Goal: Task Accomplishment & Management: Manage account settings

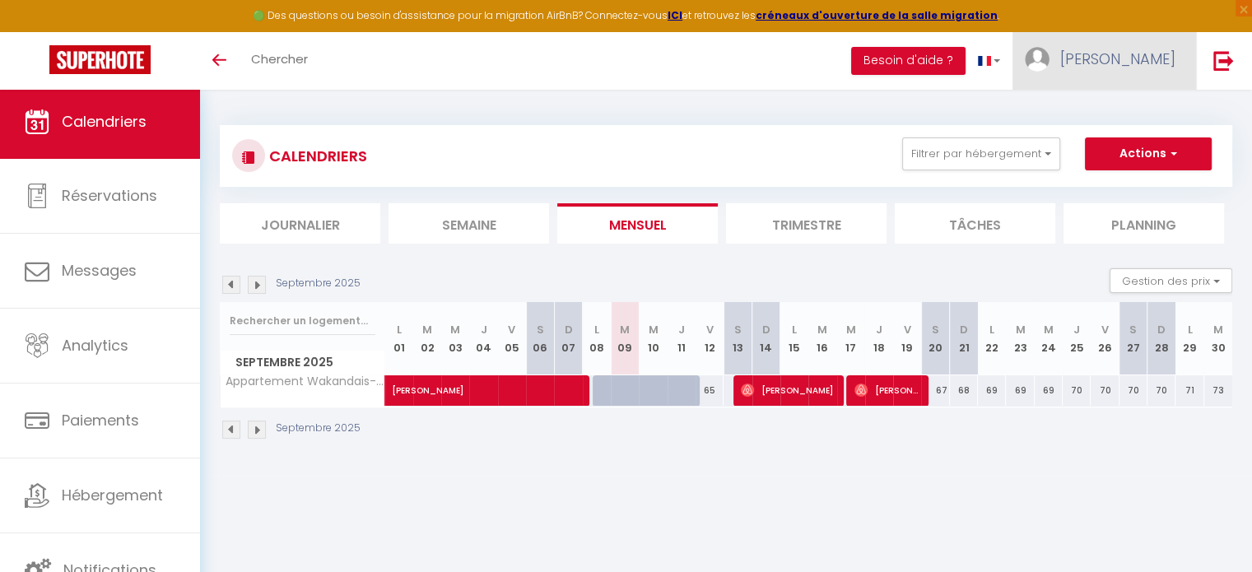
click at [1145, 56] on span "[PERSON_NAME]" at bounding box center [1117, 59] width 115 height 21
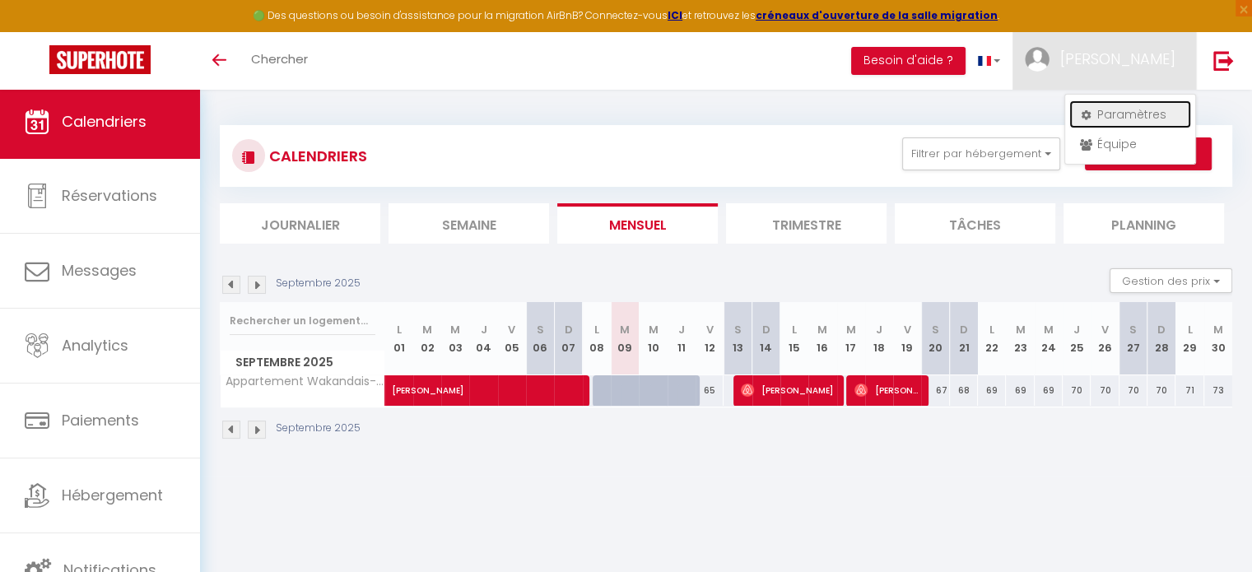
click at [1119, 118] on link "Paramètres" at bounding box center [1130, 114] width 122 height 28
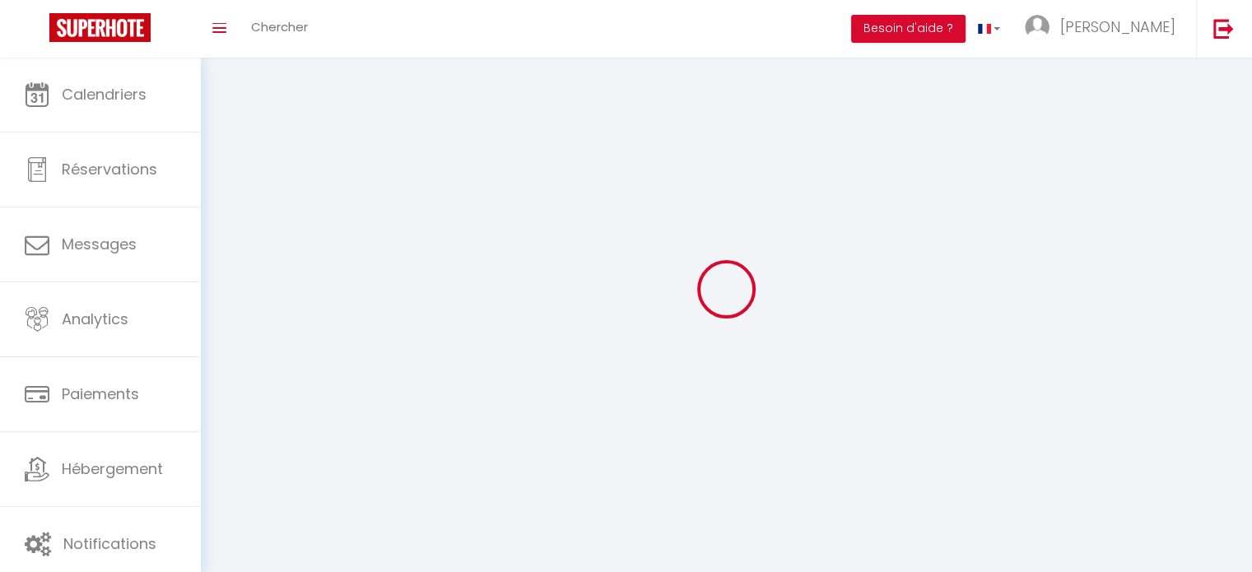
type input "[PERSON_NAME]"
type input "0677479782"
type input "[STREET_ADDRESS]"
type input "77144"
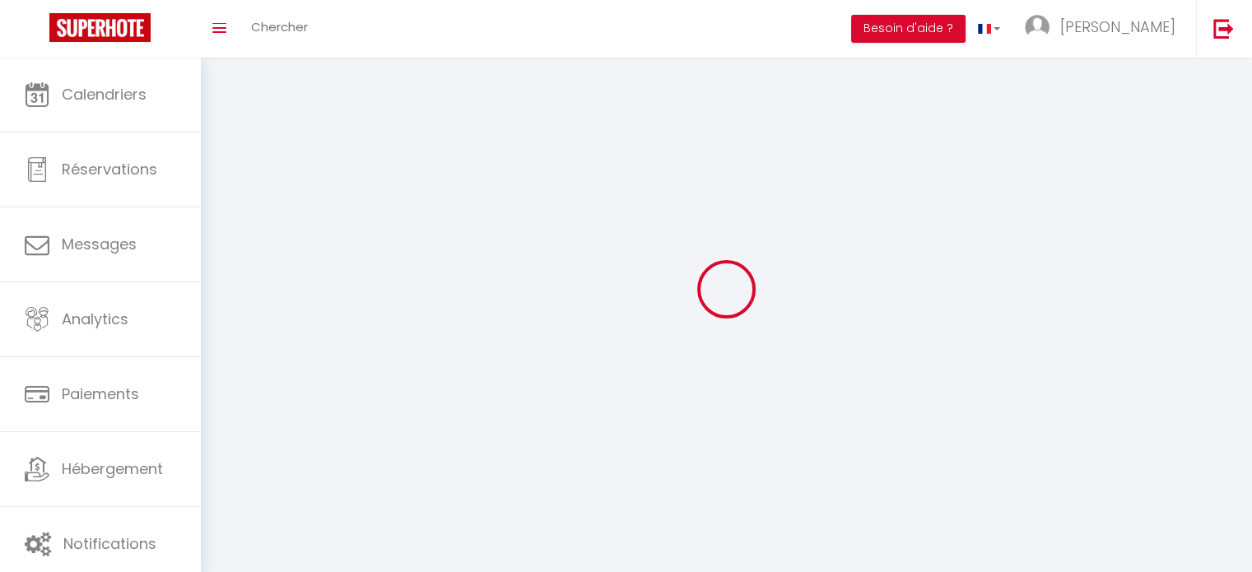
type input "Montevrain"
type input "jXvrSWXCIT5DjTVcct4ubsMhI"
type input "03T8h50tGEgzY0JewJItHBnqE"
select select "28"
select select "fr"
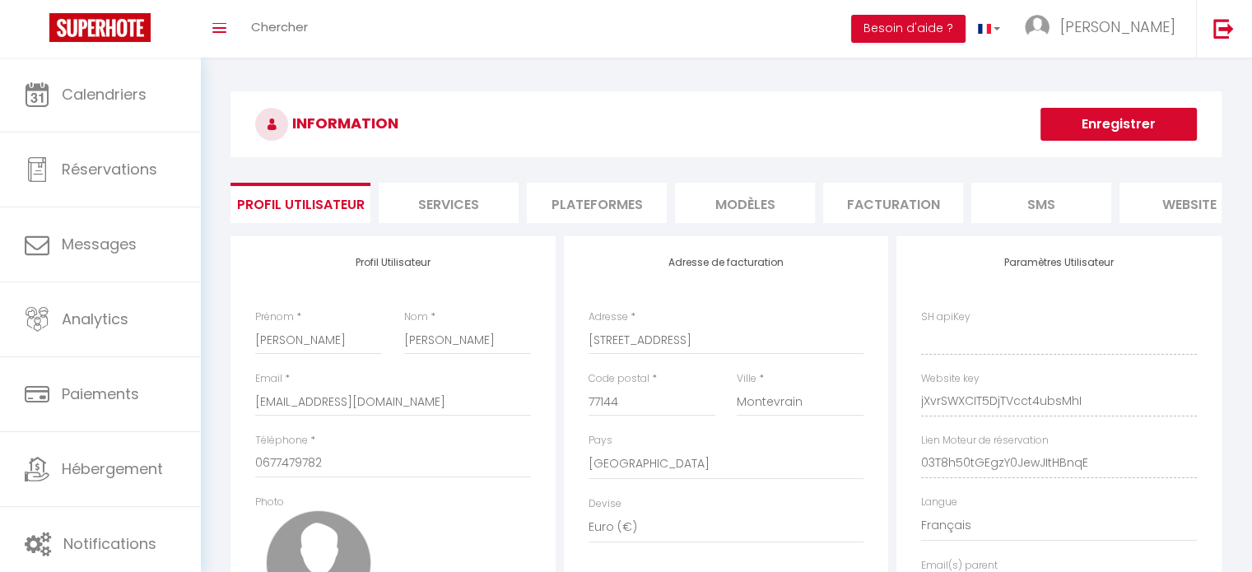
type input "jXvrSWXCIT5DjTVcct4ubsMhI"
type input "03T8h50tGEgzY0JewJItHBnqE"
type input "[URL][DOMAIN_NAME]"
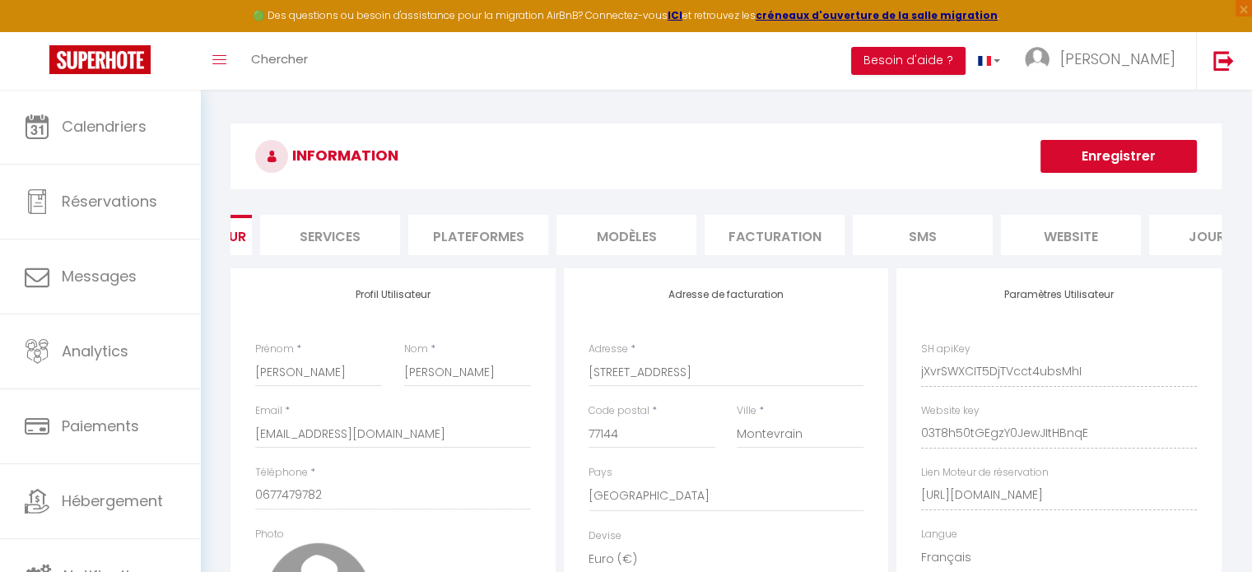
scroll to position [0, 120]
click at [491, 242] on li "Plateformes" at bounding box center [477, 235] width 140 height 40
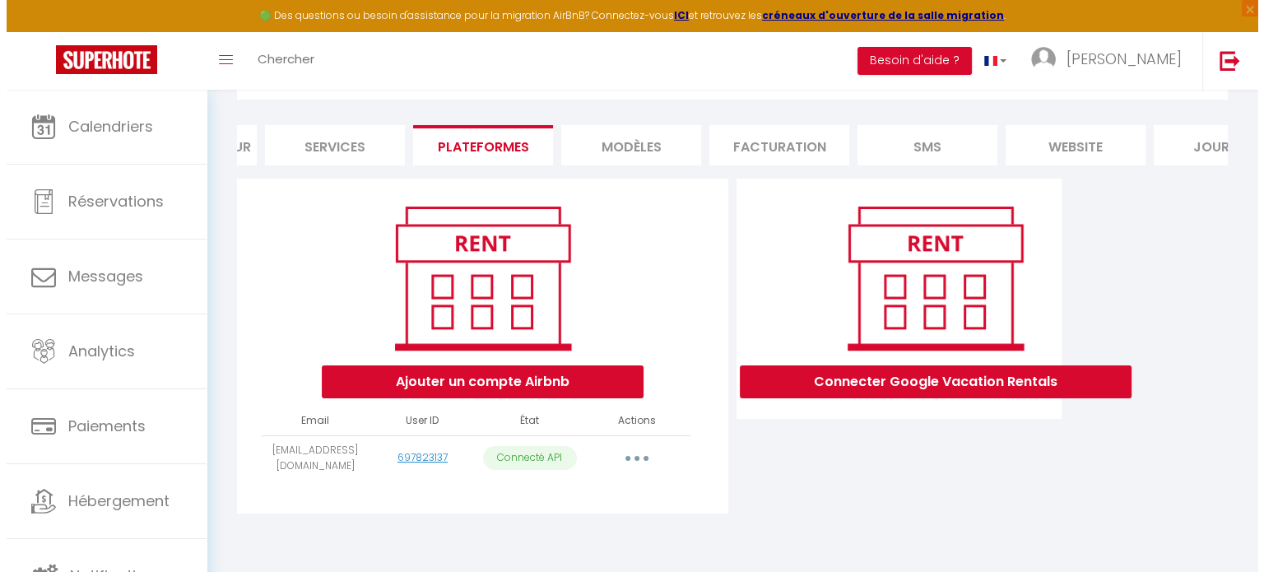
scroll to position [99, 0]
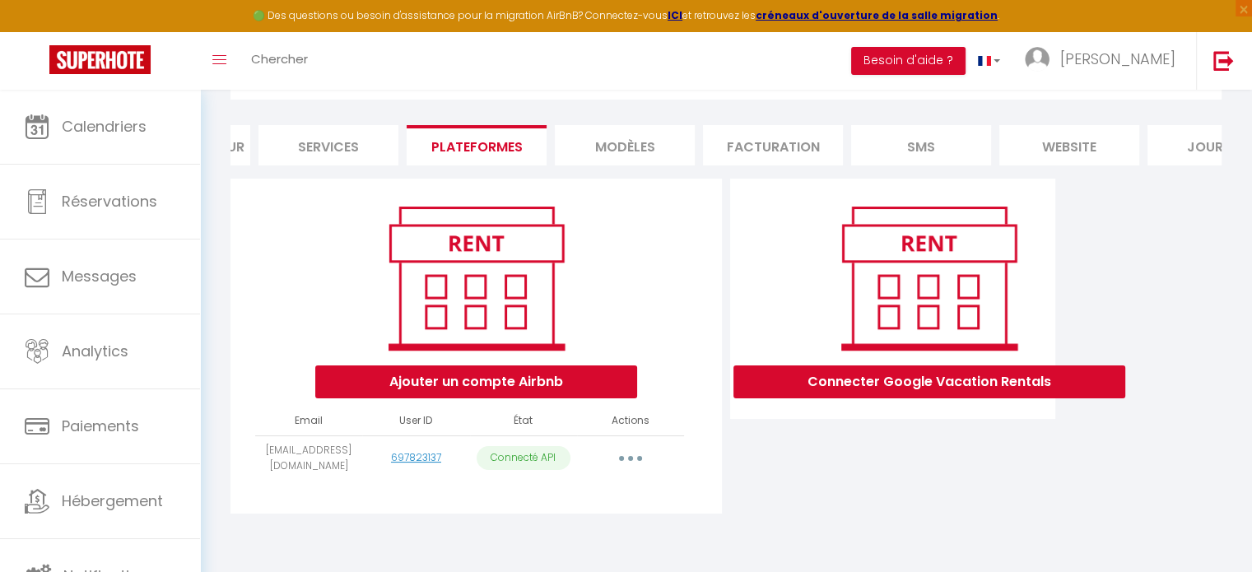
click at [629, 457] on button "button" at bounding box center [630, 458] width 46 height 26
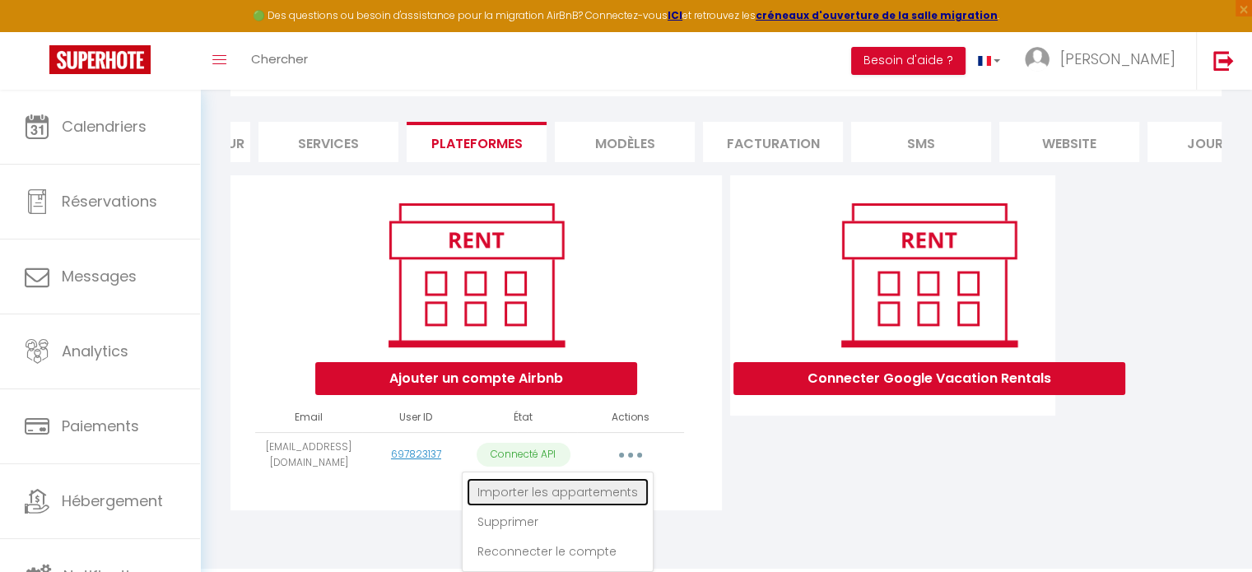
click at [606, 501] on link "Importer les appartements" at bounding box center [558, 492] width 182 height 28
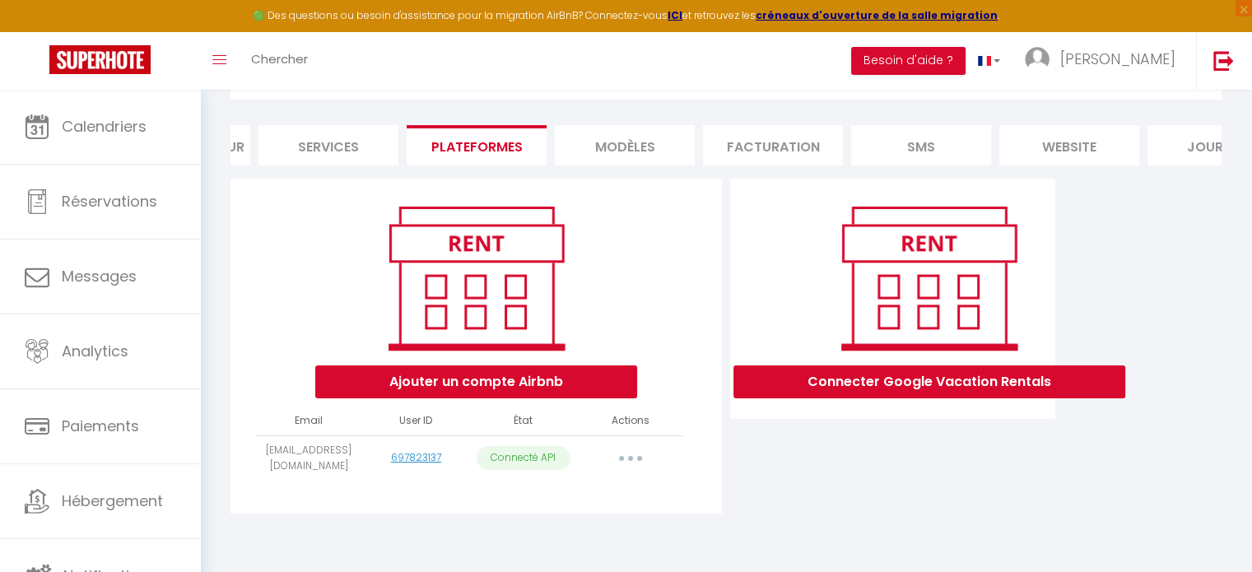
select select
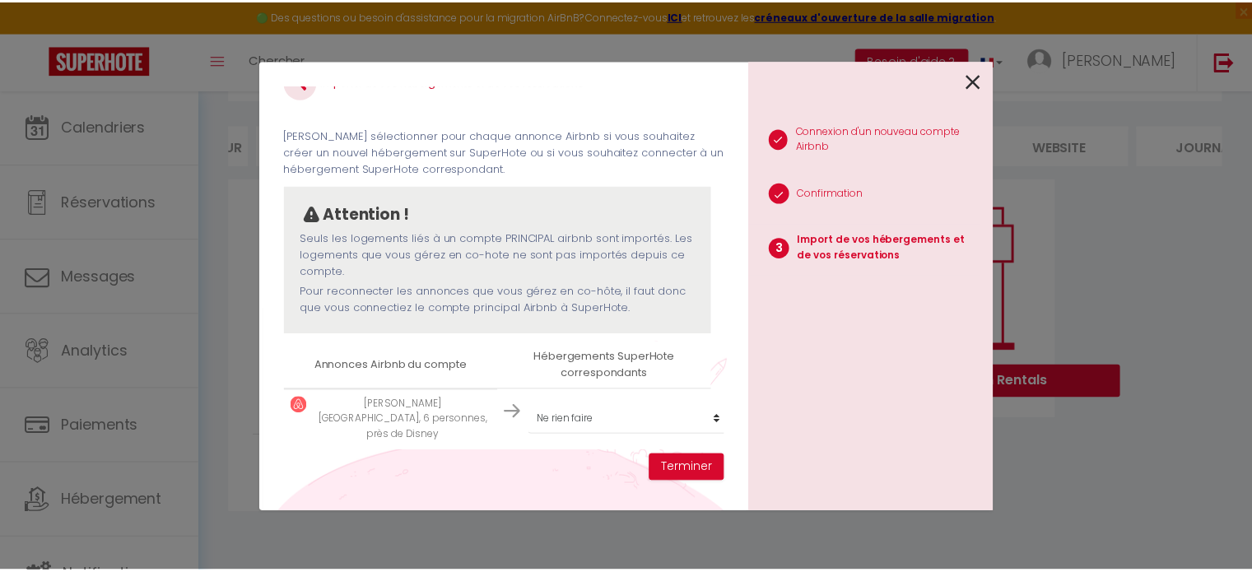
scroll to position [36, 0]
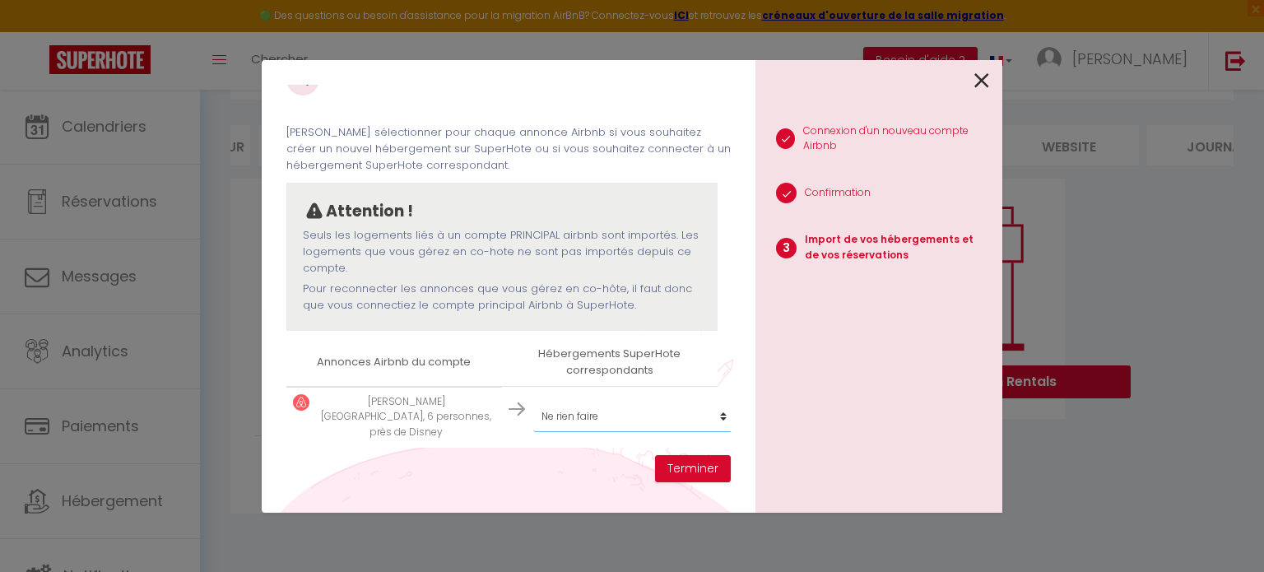
click at [704, 409] on select "Créer un nouvel hébergement Ne rien faire Appartement Wakandais-proche Disney p…" at bounding box center [634, 416] width 202 height 31
click at [981, 78] on icon at bounding box center [981, 80] width 15 height 25
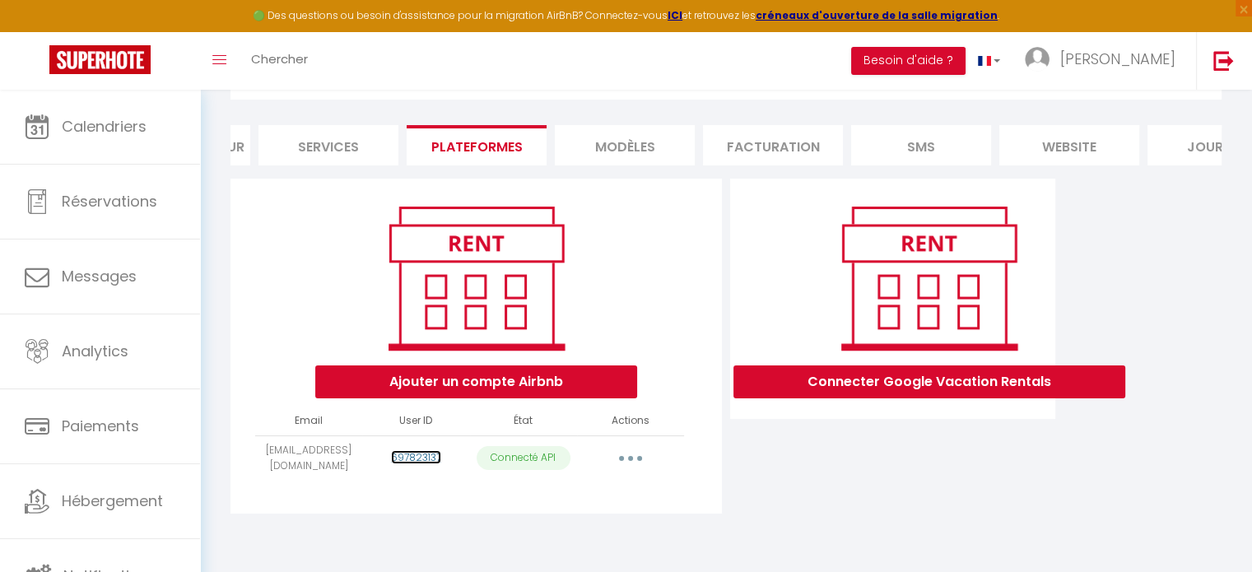
click at [425, 458] on link "697823137" at bounding box center [416, 457] width 50 height 14
click at [508, 382] on button "Ajouter un compte Airbnb" at bounding box center [476, 381] width 322 height 33
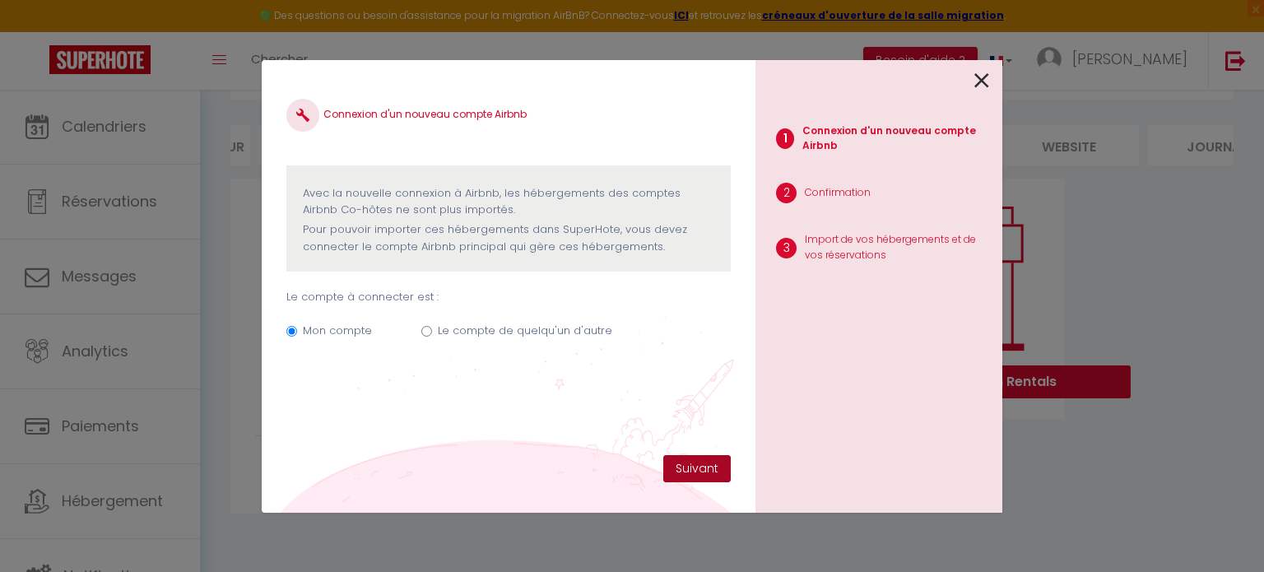
click at [701, 462] on button "Suivant" at bounding box center [696, 469] width 67 height 28
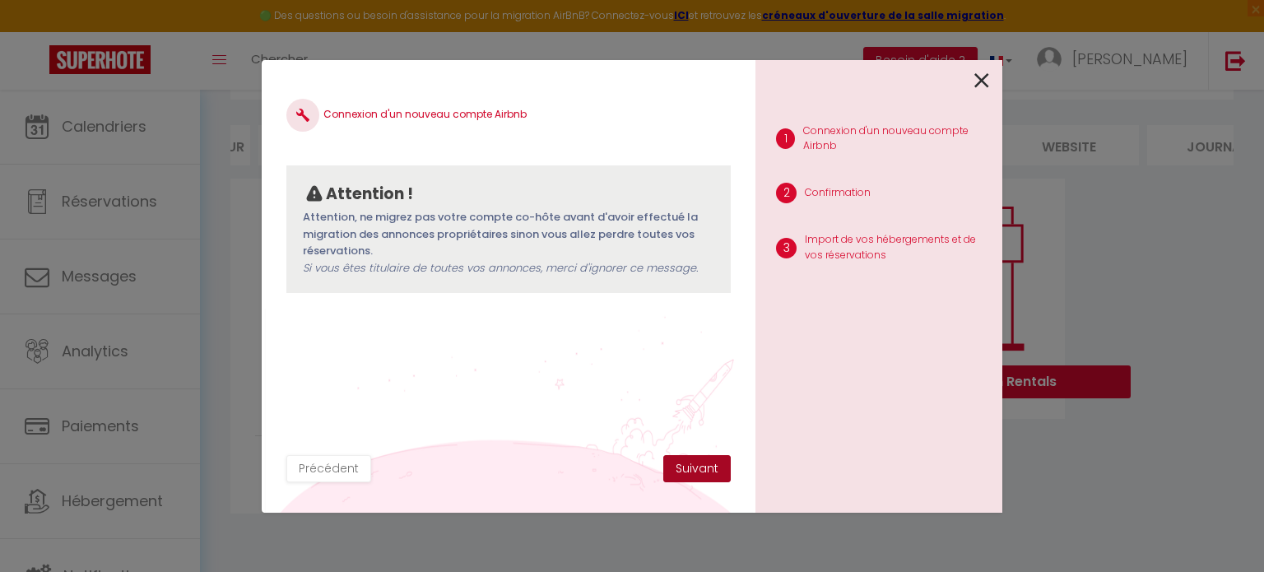
click at [701, 462] on button "Suivant" at bounding box center [696, 469] width 67 height 28
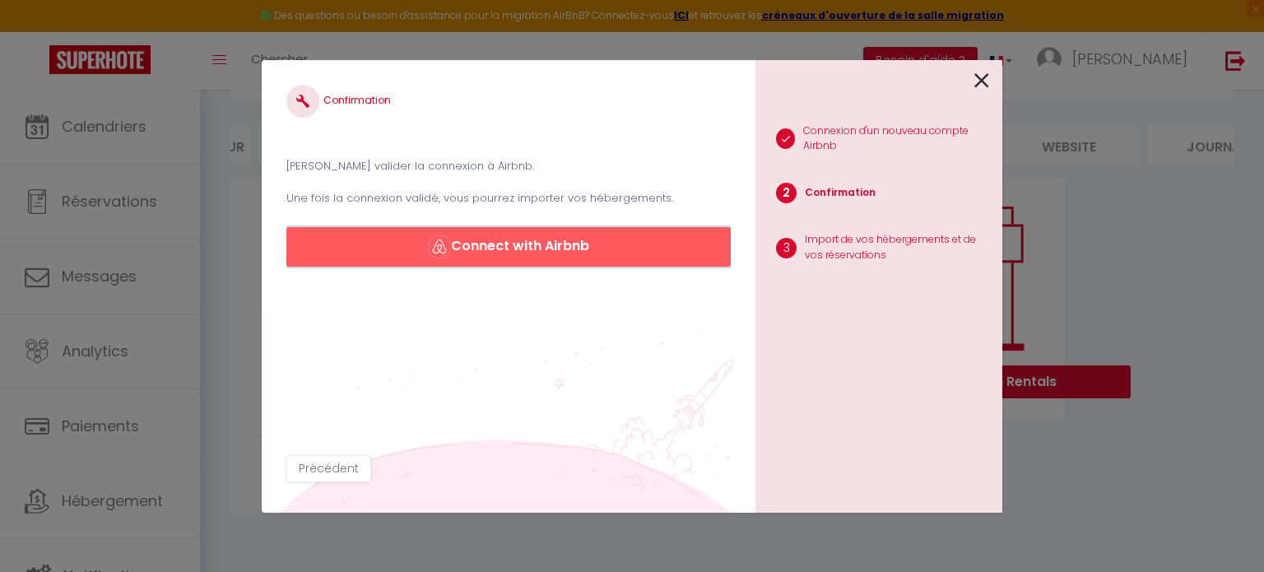
click at [532, 249] on button "Connect with Airbnb" at bounding box center [508, 246] width 444 height 39
click at [978, 77] on icon at bounding box center [981, 80] width 15 height 25
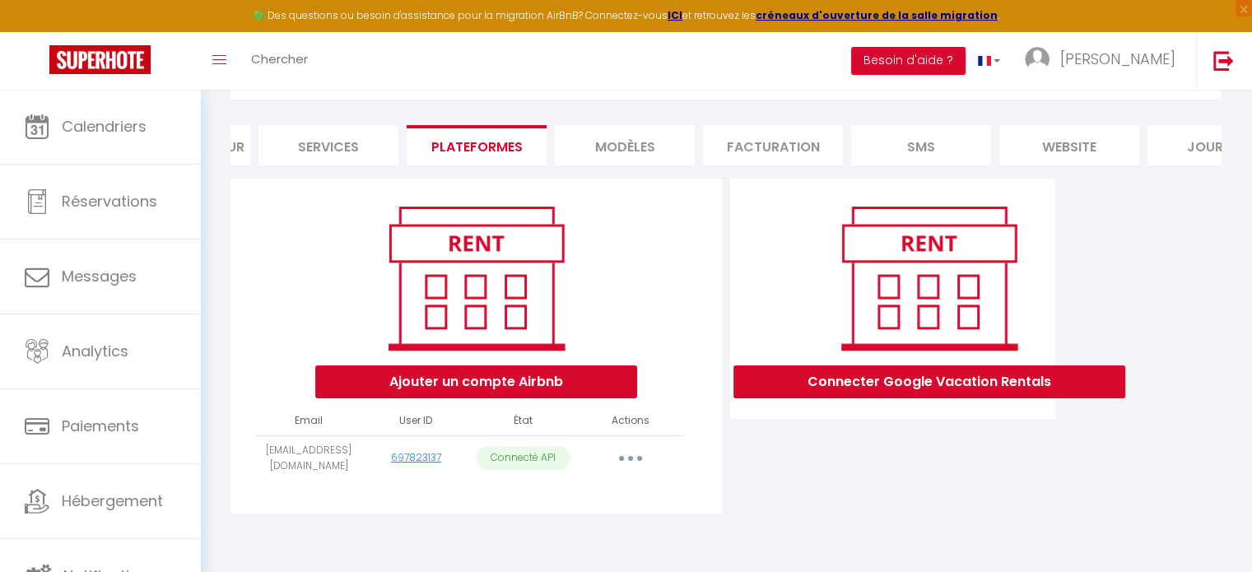
click at [634, 460] on button "button" at bounding box center [630, 458] width 46 height 26
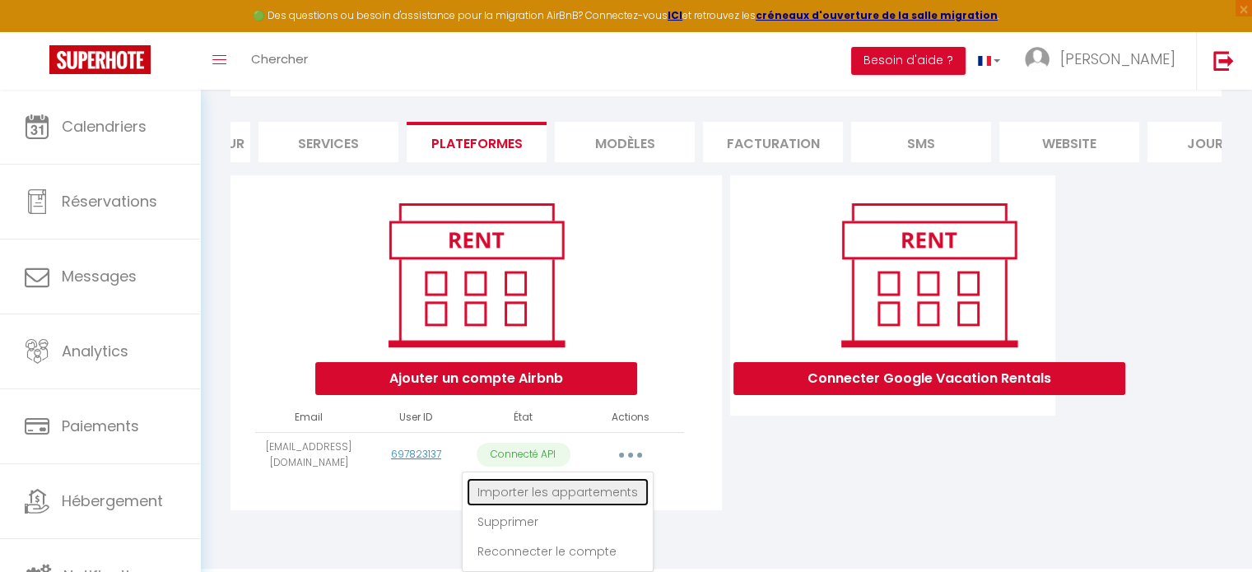
click at [601, 501] on link "Importer les appartements" at bounding box center [558, 492] width 182 height 28
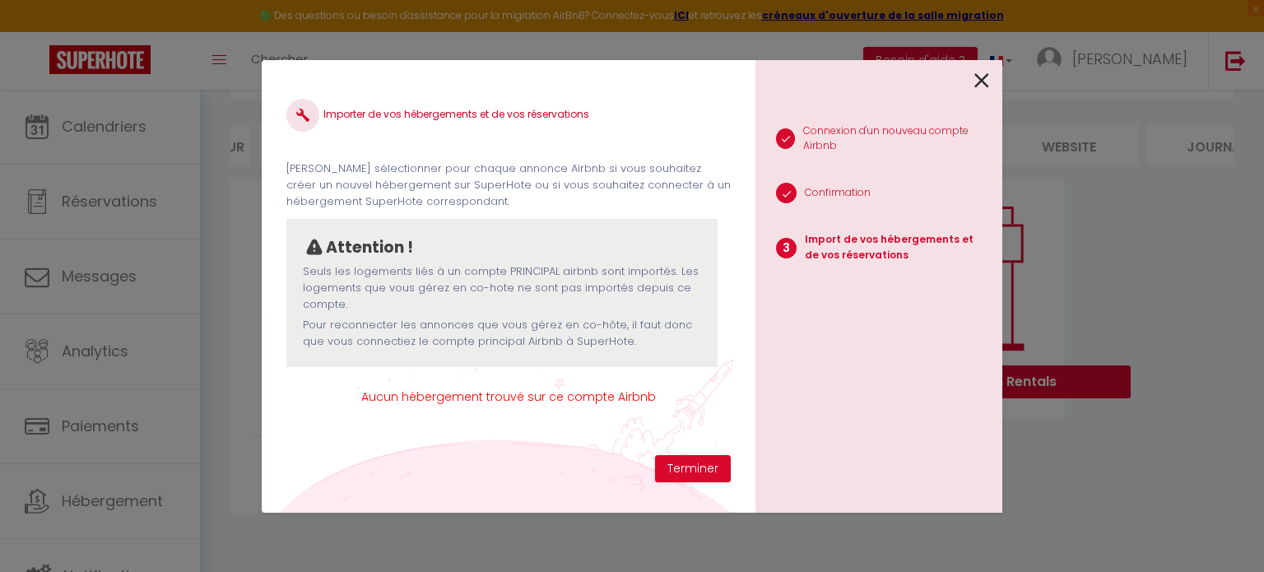
click at [983, 81] on icon at bounding box center [981, 80] width 15 height 25
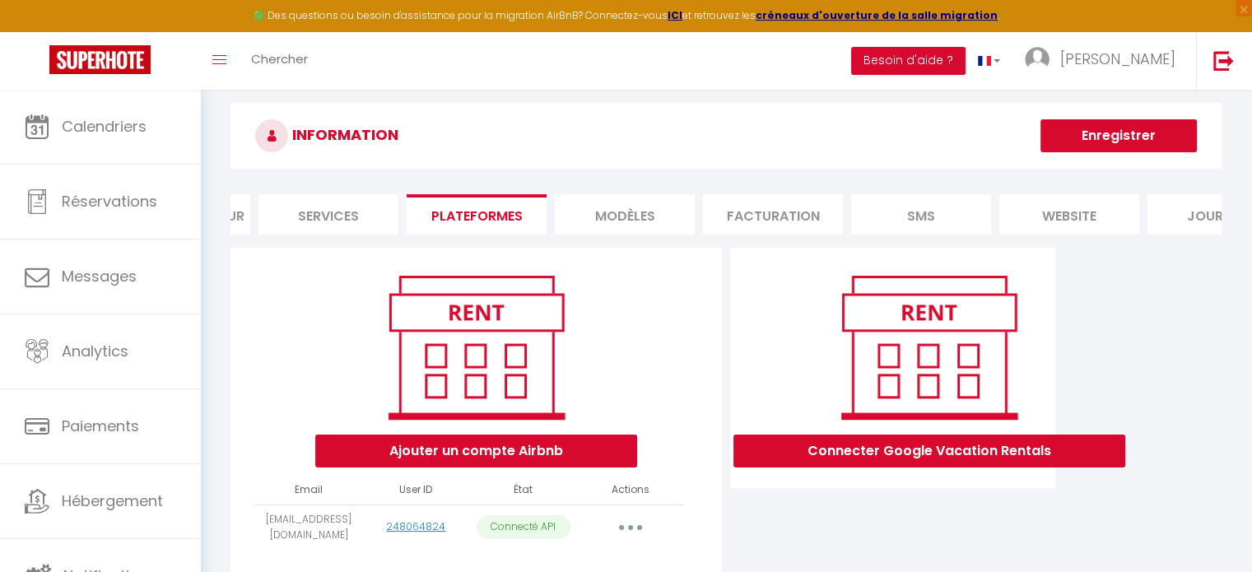
scroll to position [0, 0]
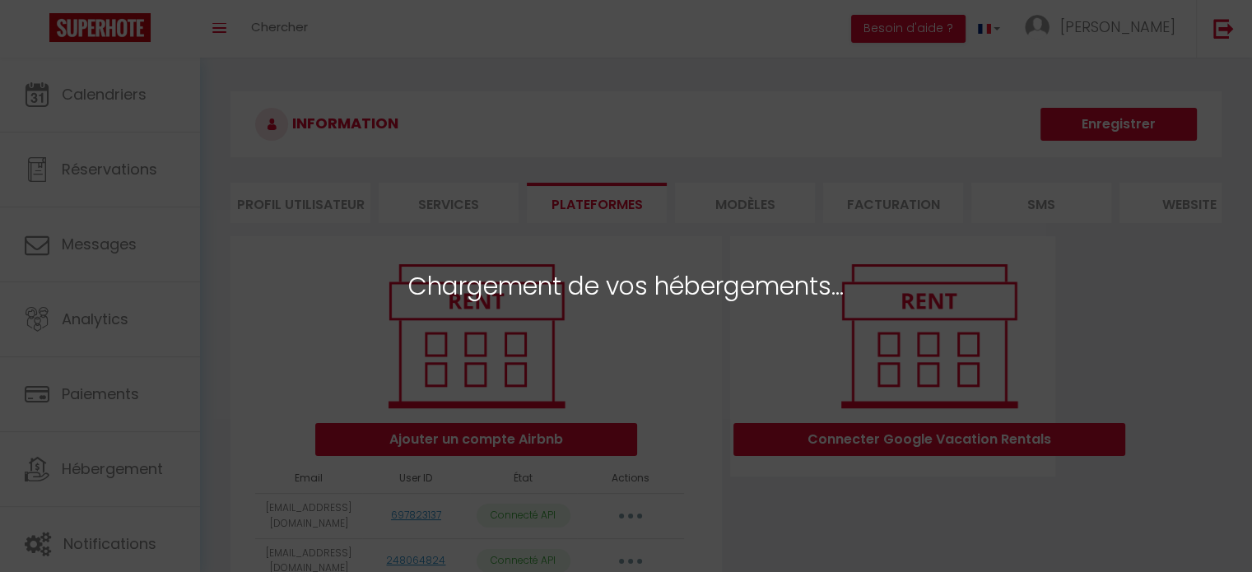
select select
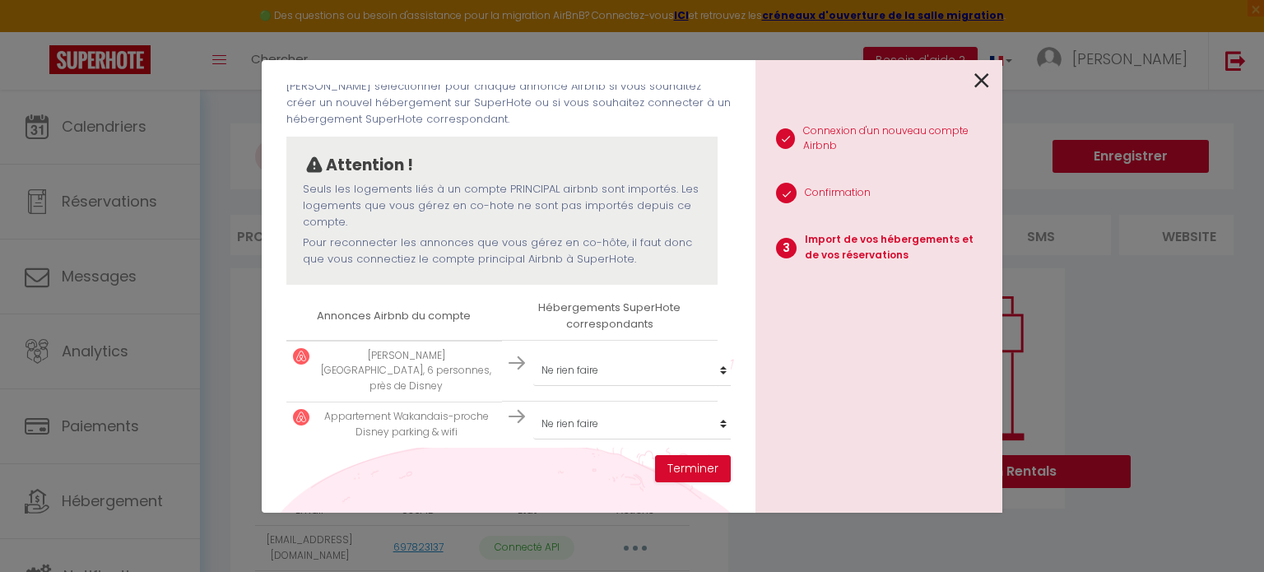
click at [394, 409] on p "Appartement Wakandais-proche Disney parking & wifi" at bounding box center [407, 424] width 178 height 31
click at [708, 408] on select "Créer un nouvel hébergement Ne rien faire Appartement Wakandais-proche Disney p…" at bounding box center [634, 423] width 202 height 31
select select "35083"
click at [533, 408] on select "Créer un nouvel hébergement Ne rien faire Appartement Wakandais-proche Disney p…" at bounding box center [634, 423] width 202 height 31
click at [697, 471] on button "Terminer" at bounding box center [693, 469] width 76 height 28
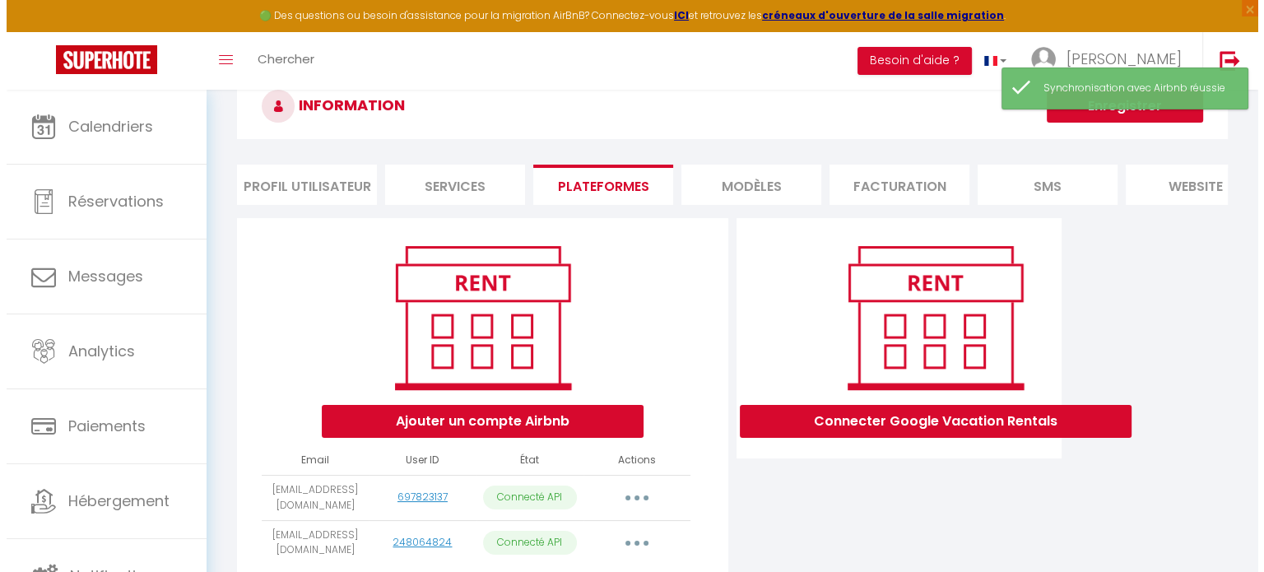
scroll to position [143, 0]
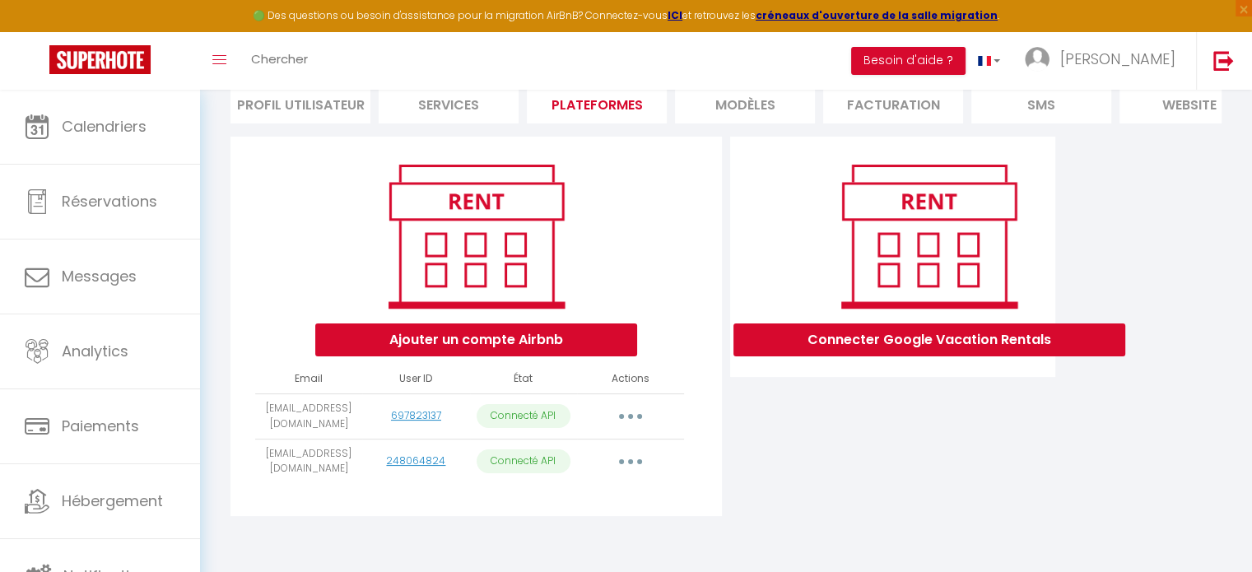
click at [618, 418] on button "button" at bounding box center [630, 416] width 46 height 26
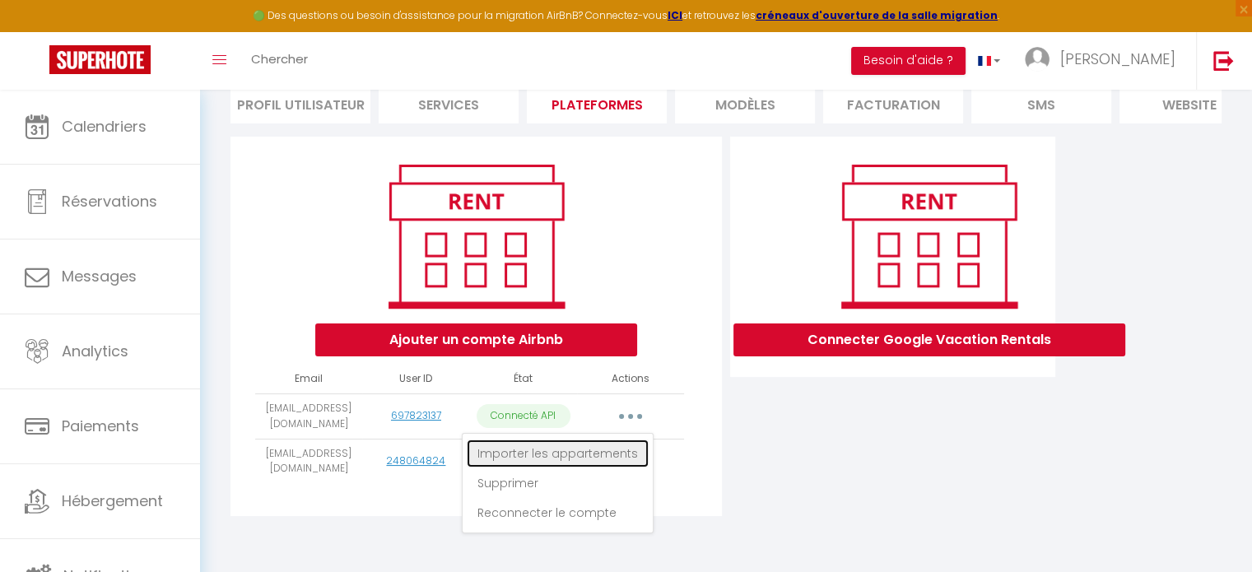
click at [610, 449] on link "Importer les appartements" at bounding box center [558, 453] width 182 height 28
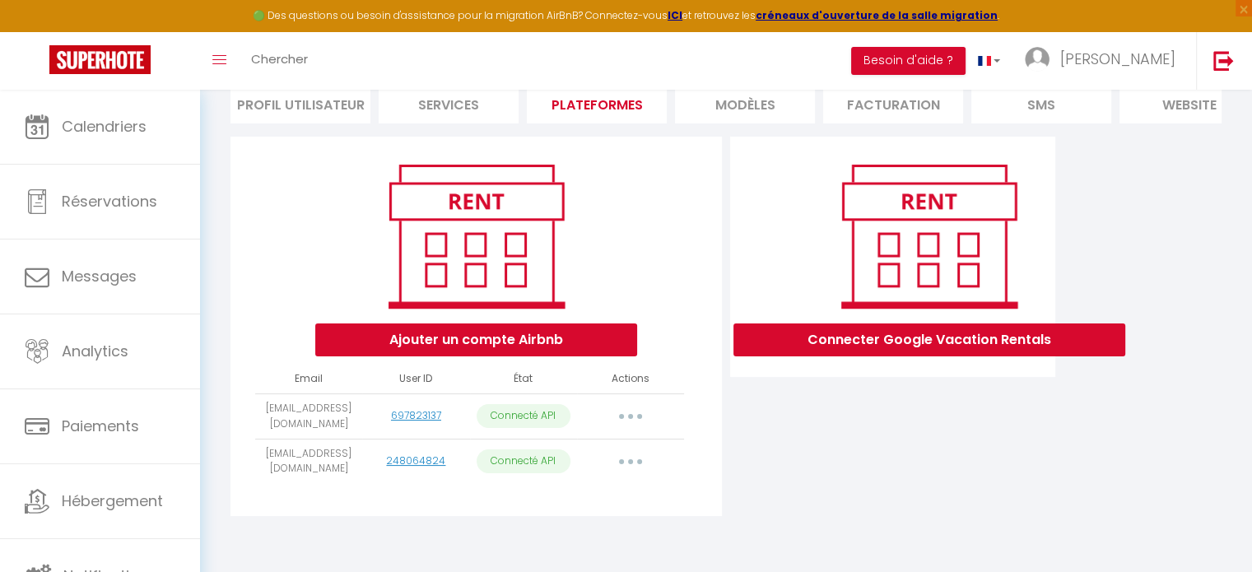
select select
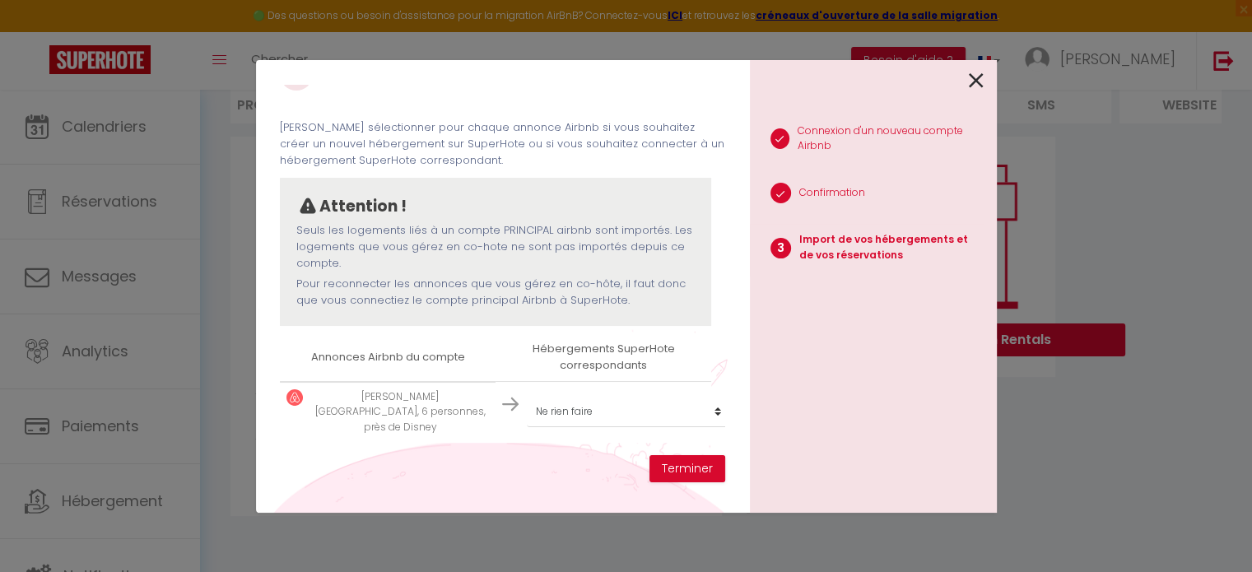
scroll to position [36, 0]
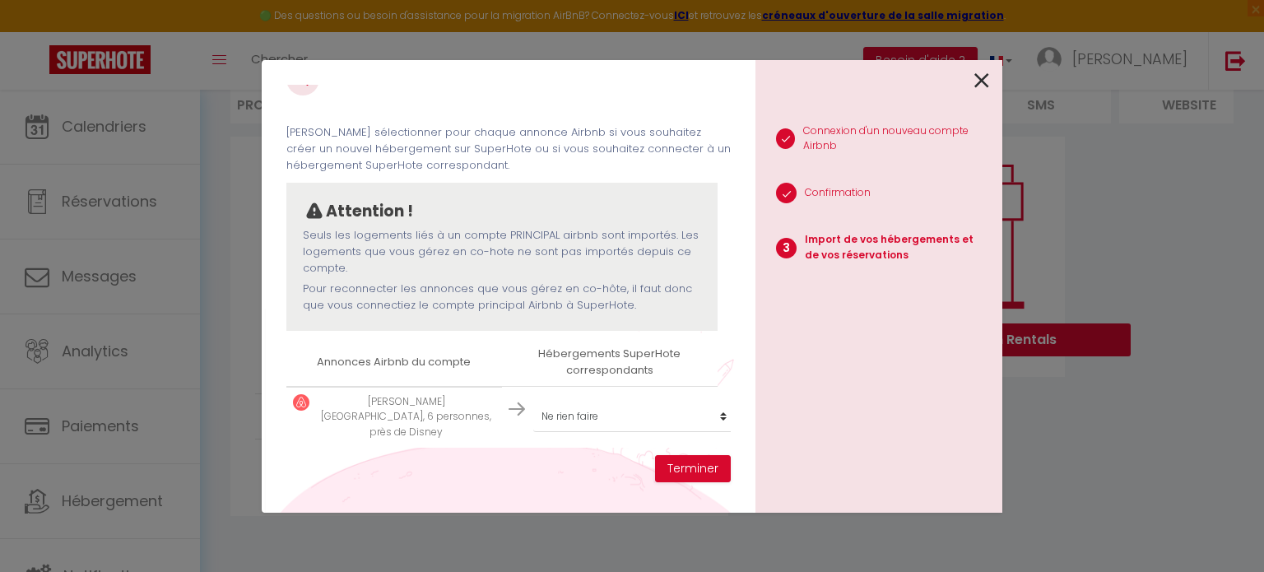
click at [981, 81] on icon at bounding box center [981, 80] width 15 height 25
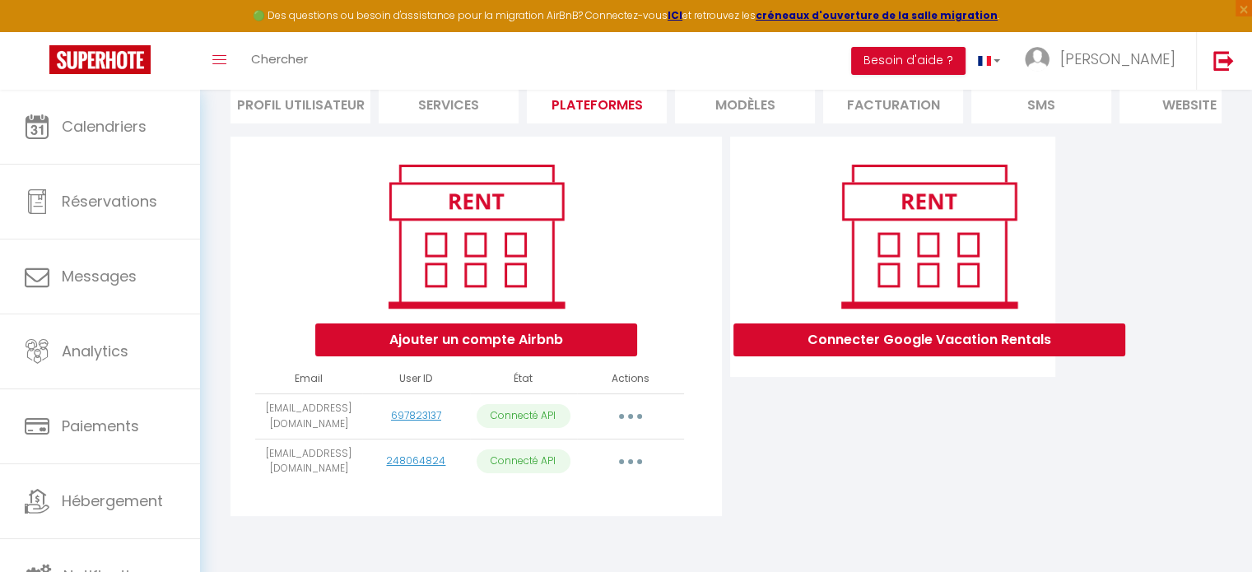
click at [625, 424] on button "button" at bounding box center [630, 416] width 46 height 26
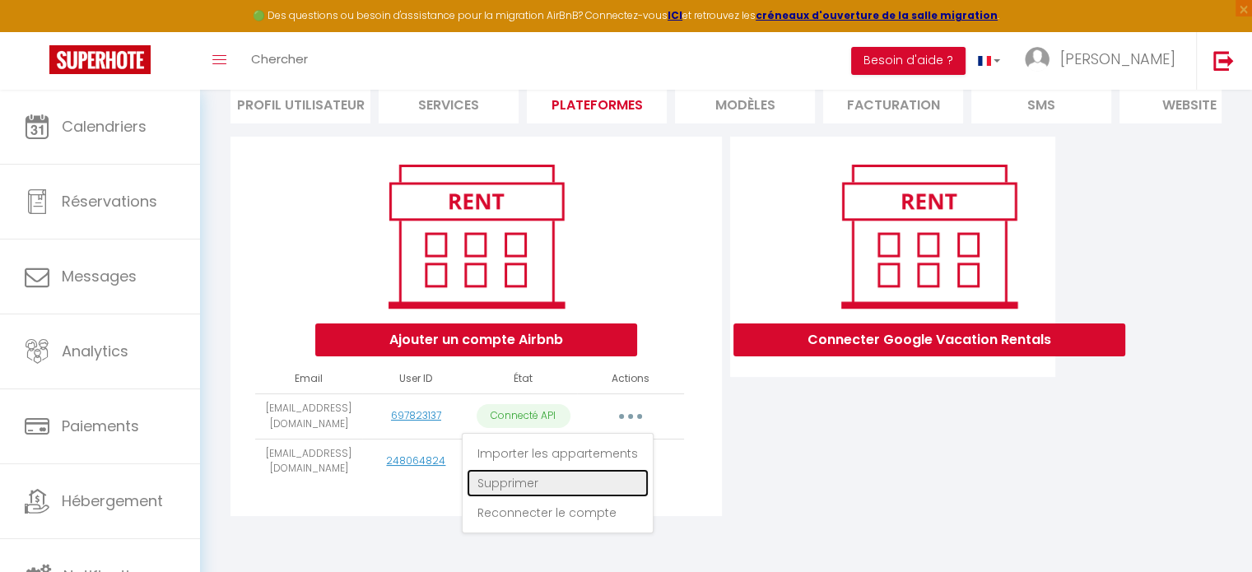
click at [514, 480] on link "Supprimer" at bounding box center [558, 483] width 182 height 28
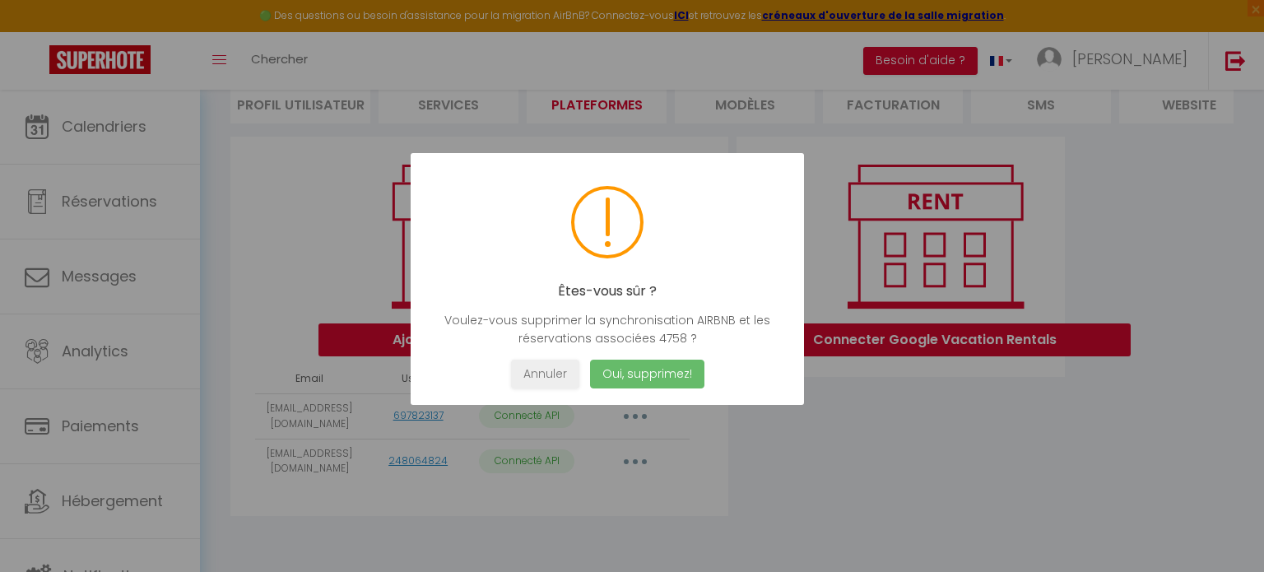
click at [654, 373] on button "Oui, supprimez!" at bounding box center [647, 374] width 114 height 29
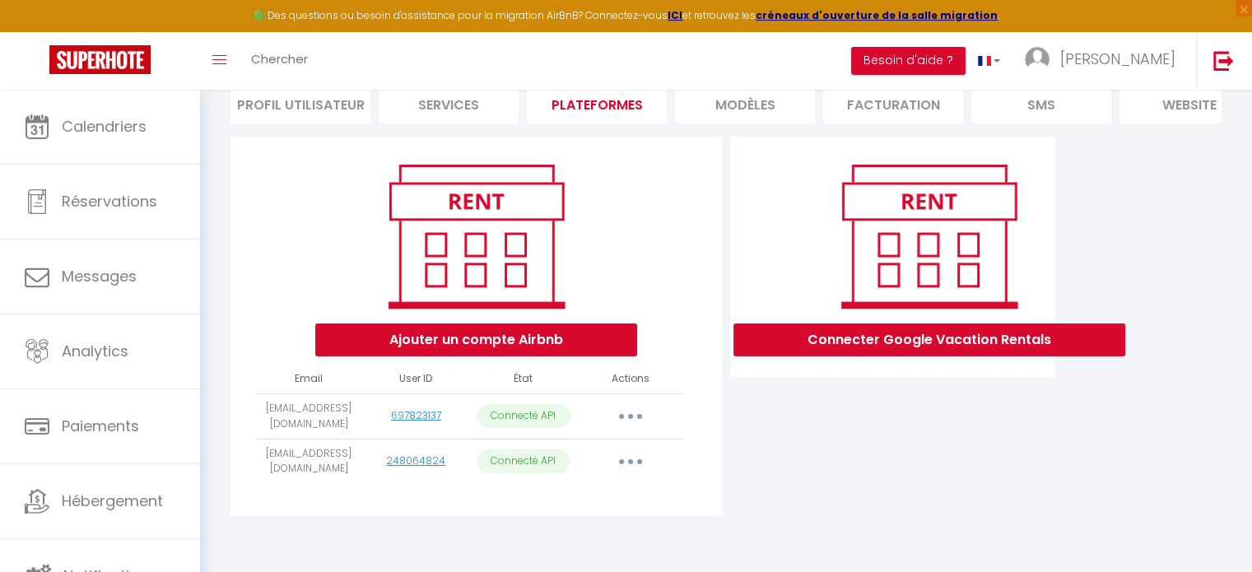
scroll to position [99, 0]
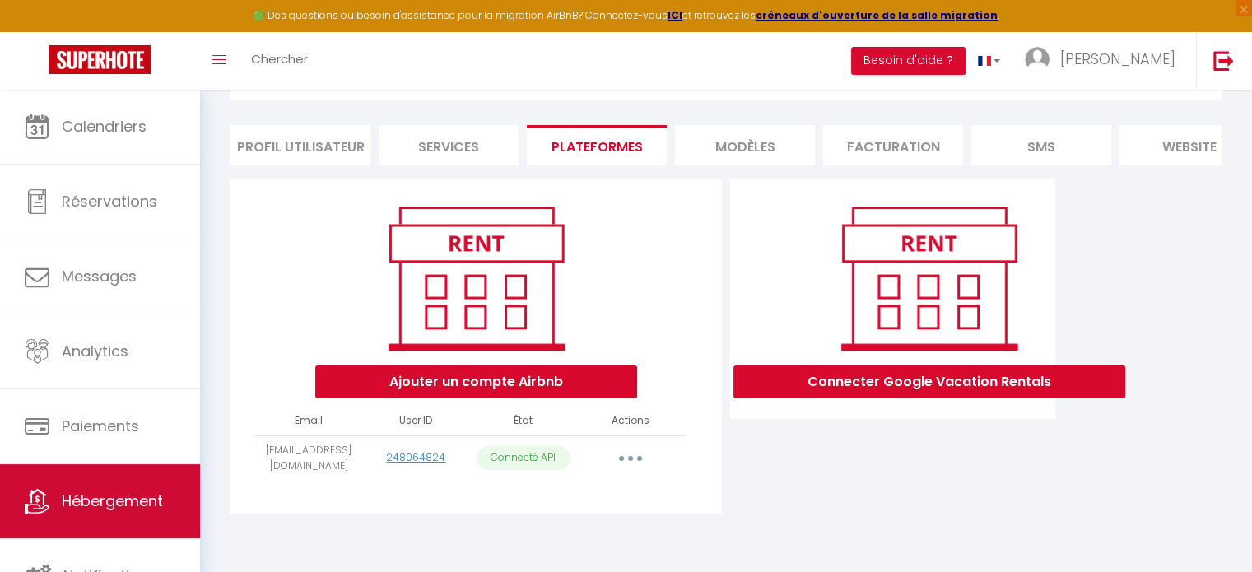
click at [62, 504] on span "Hébergement" at bounding box center [112, 500] width 101 height 21
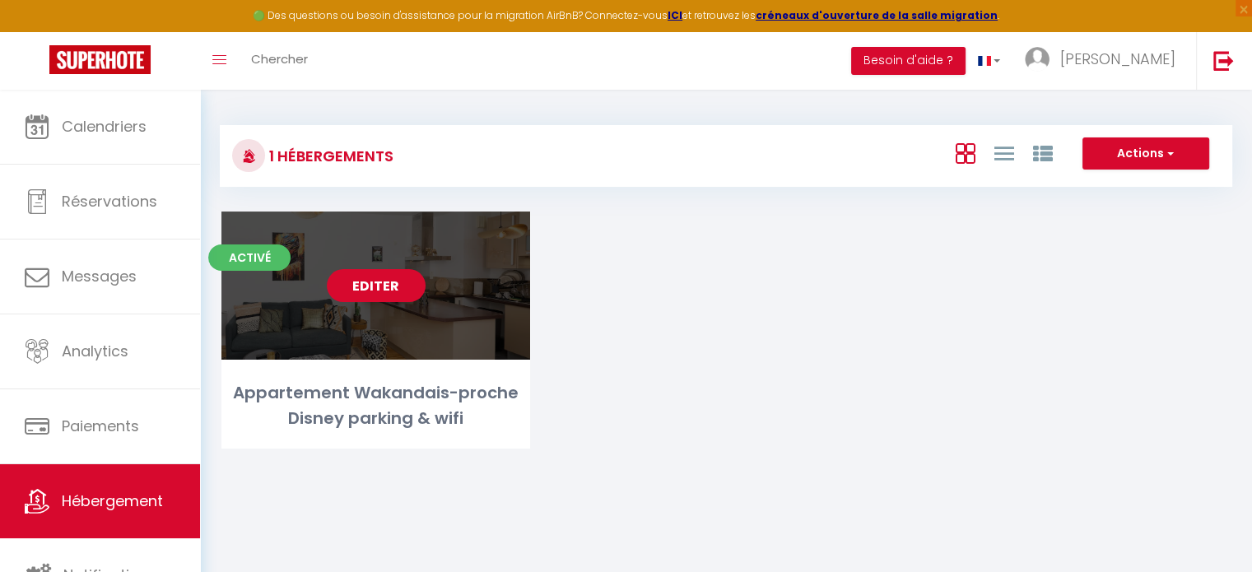
click at [383, 289] on link "Editer" at bounding box center [376, 285] width 99 height 33
click at [347, 289] on link "Editer" at bounding box center [376, 285] width 99 height 33
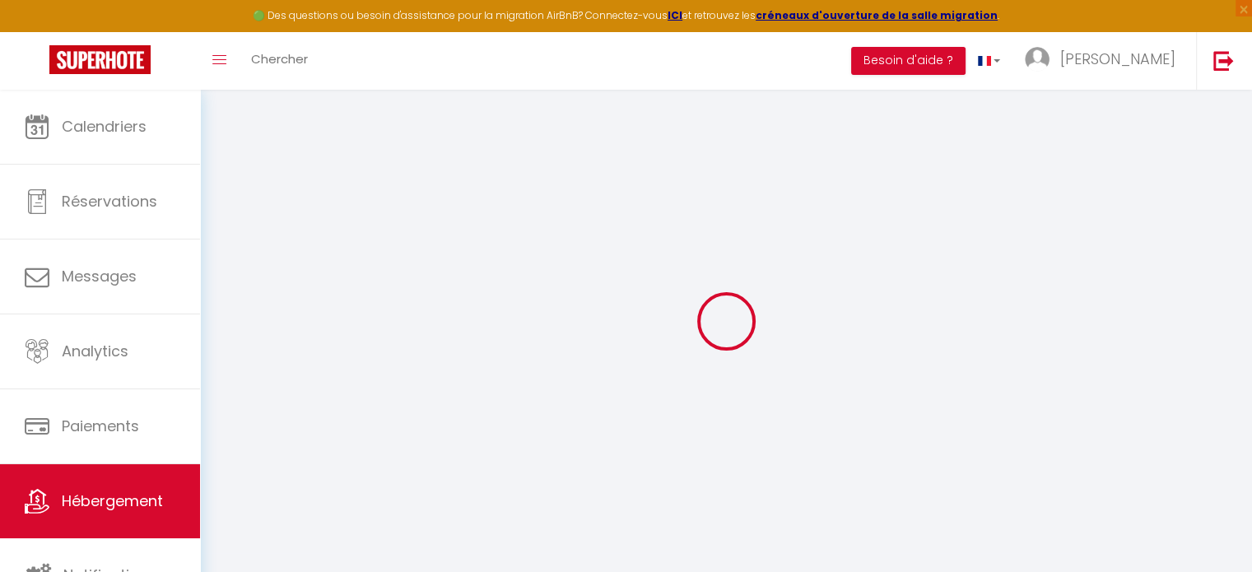
select select "+ 40 %"
select select
checkbox input "false"
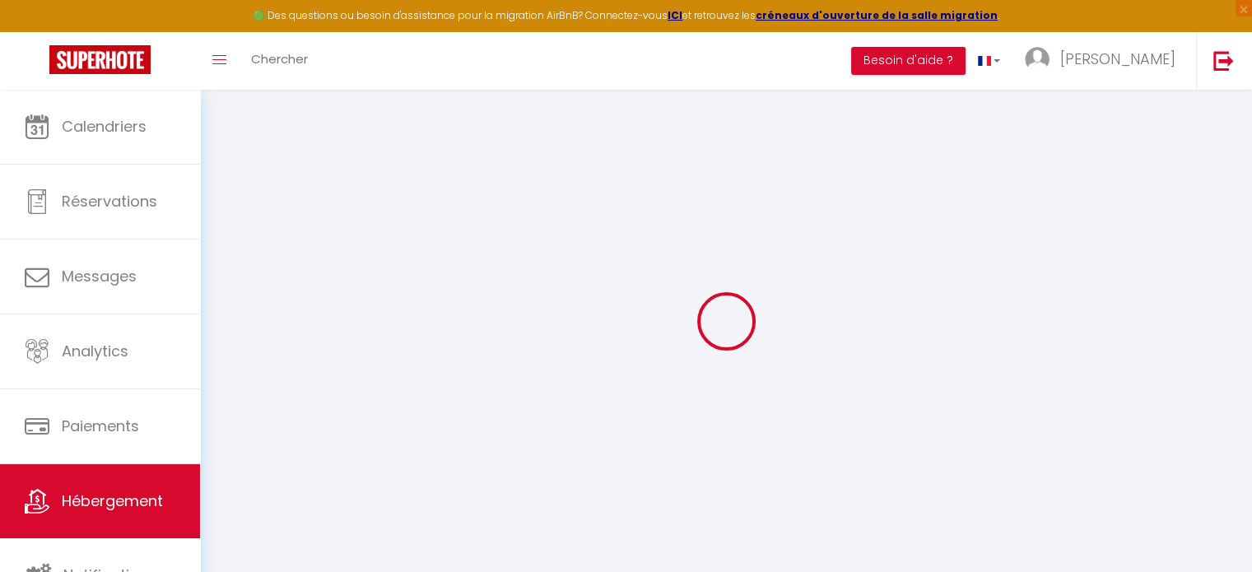
checkbox input "false"
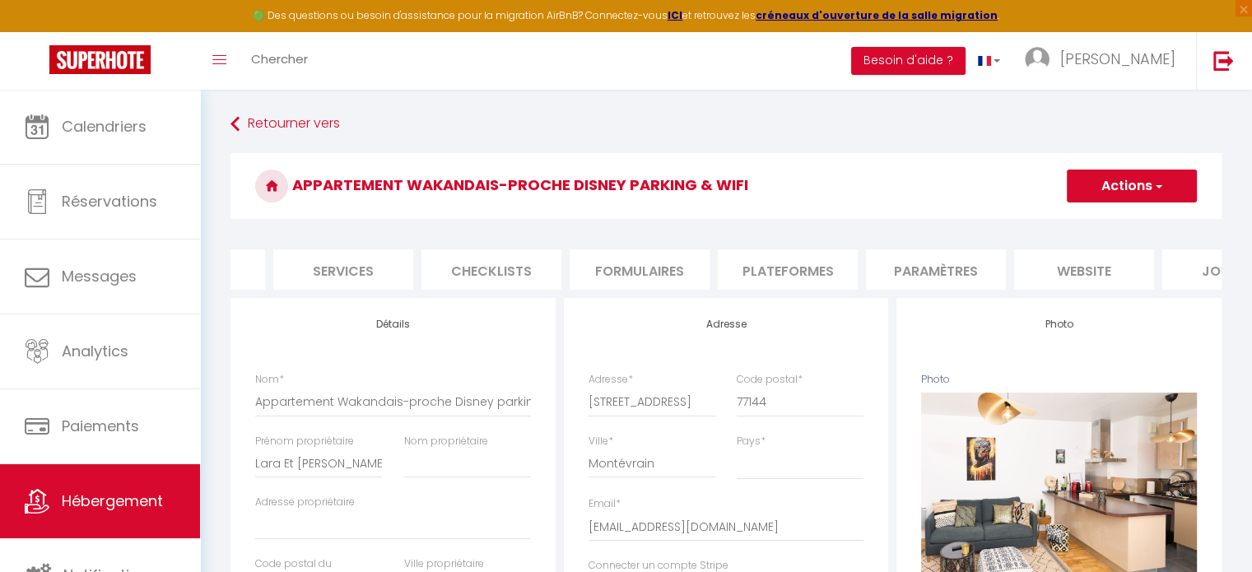
scroll to position [0, 490]
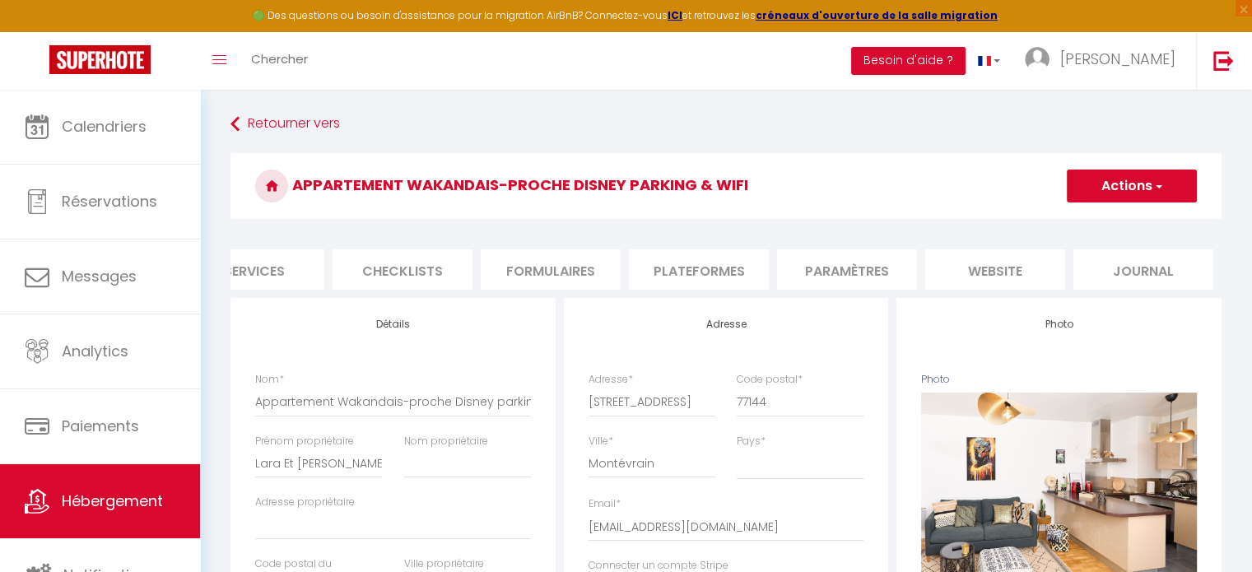
click at [680, 271] on li "Plateformes" at bounding box center [699, 269] width 140 height 40
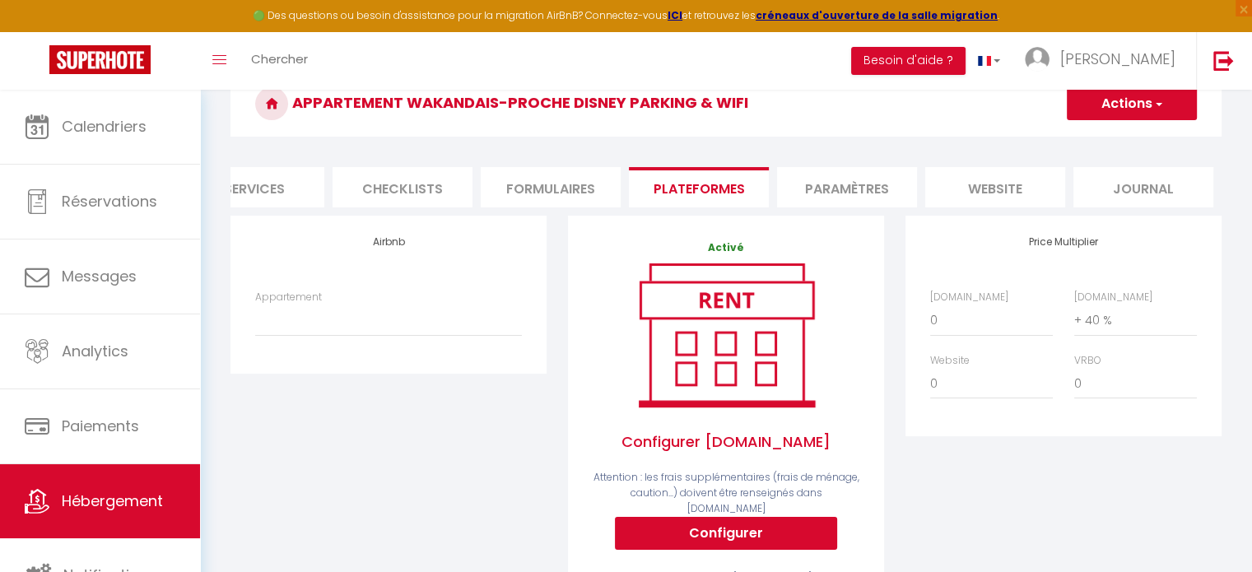
scroll to position [165, 0]
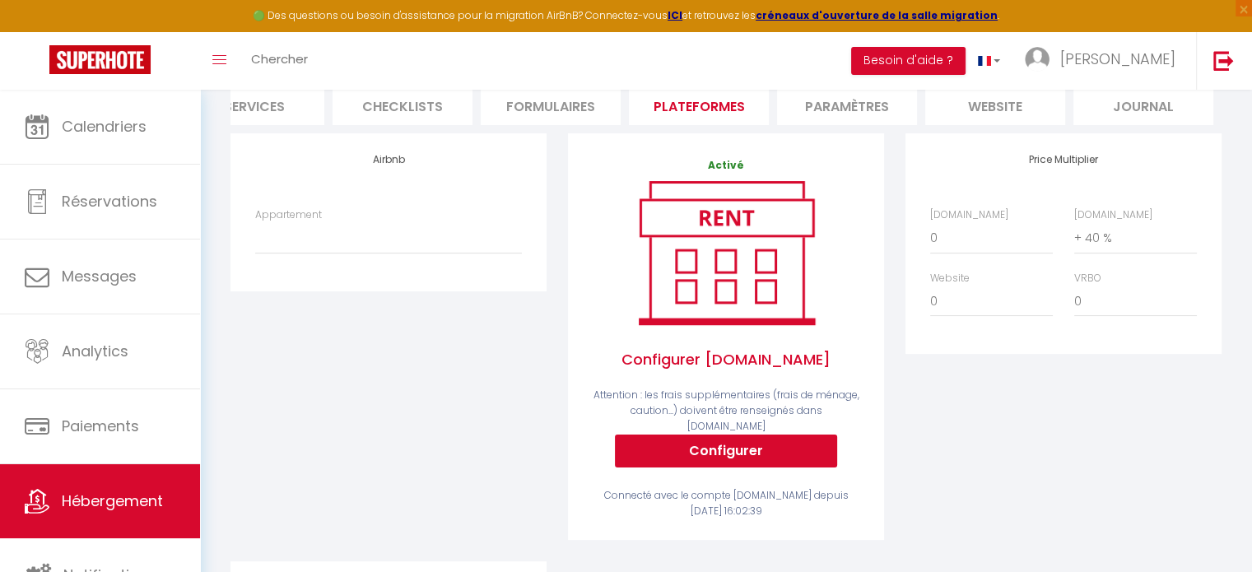
click at [304, 221] on label "Appartement" at bounding box center [288, 215] width 67 height 16
click at [304, 222] on select "[PERSON_NAME][GEOGRAPHIC_DATA], 6 personnes, près de Disney - [EMAIL_ADDRESS][D…" at bounding box center [388, 237] width 267 height 31
click at [300, 253] on select "[PERSON_NAME][GEOGRAPHIC_DATA], 6 personnes, près de Disney - [EMAIL_ADDRESS][D…" at bounding box center [388, 237] width 267 height 31
click at [1058, 418] on div "Price Multiplier [DOMAIN_NAME] 0 + 1 % + 2 % + 3 % + 4 % + 5 % + 6 % + 7 %" at bounding box center [1062, 347] width 337 height 428
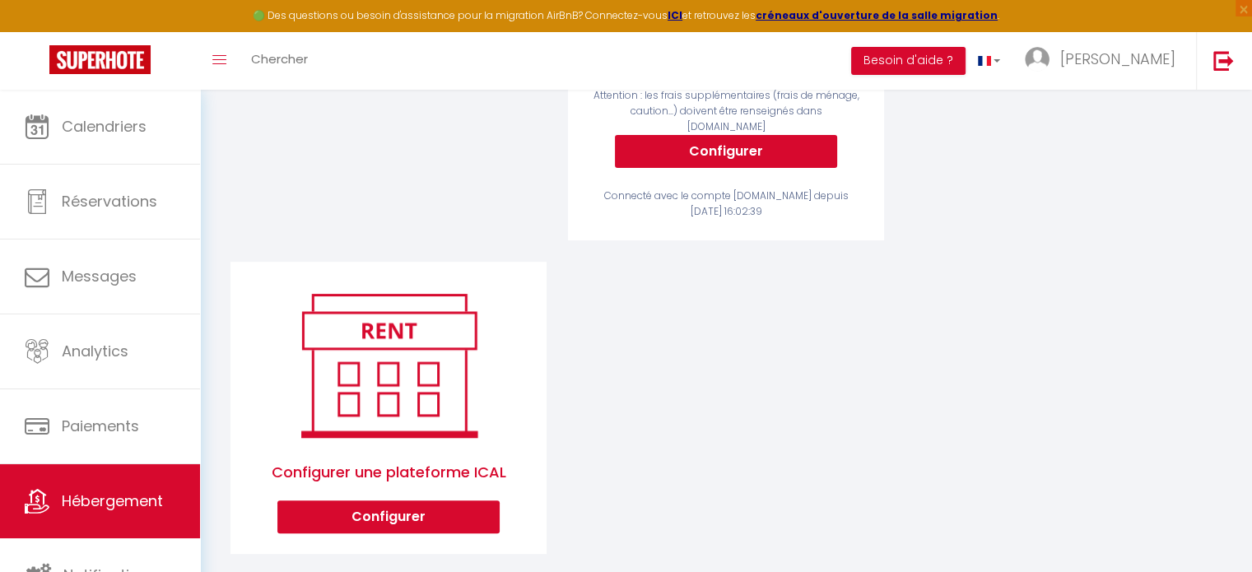
scroll to position [484, 0]
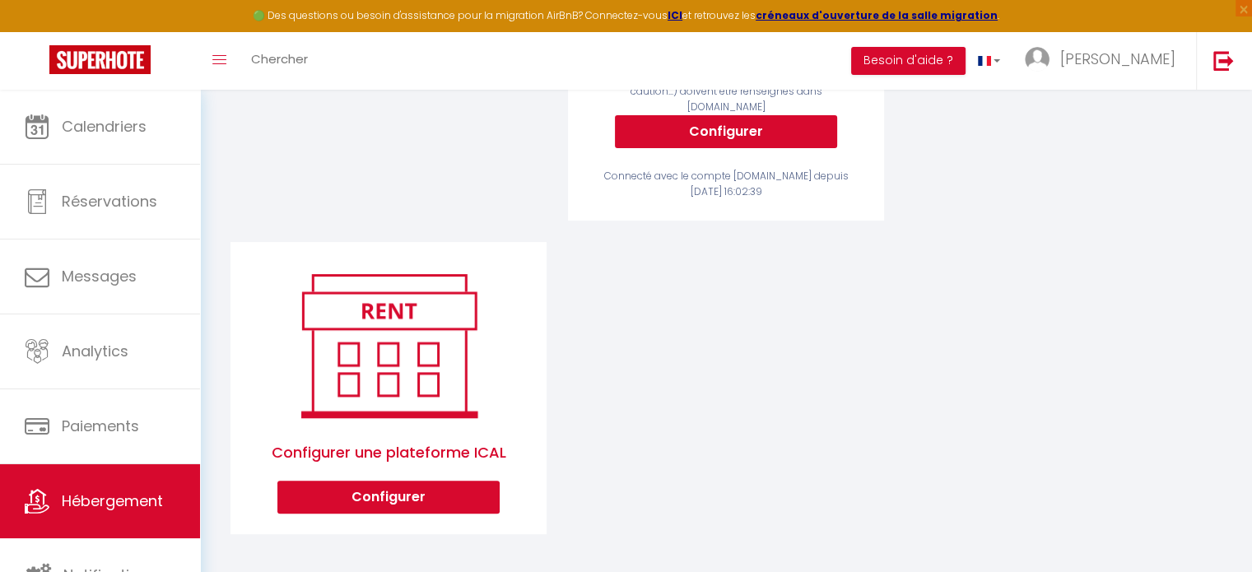
click at [1202, 151] on div "Price Multiplier [DOMAIN_NAME] 0 + 1 % + 2 % + 3 % + 4 % + 5 % + 6 % + 7 %" at bounding box center [1062, 28] width 337 height 428
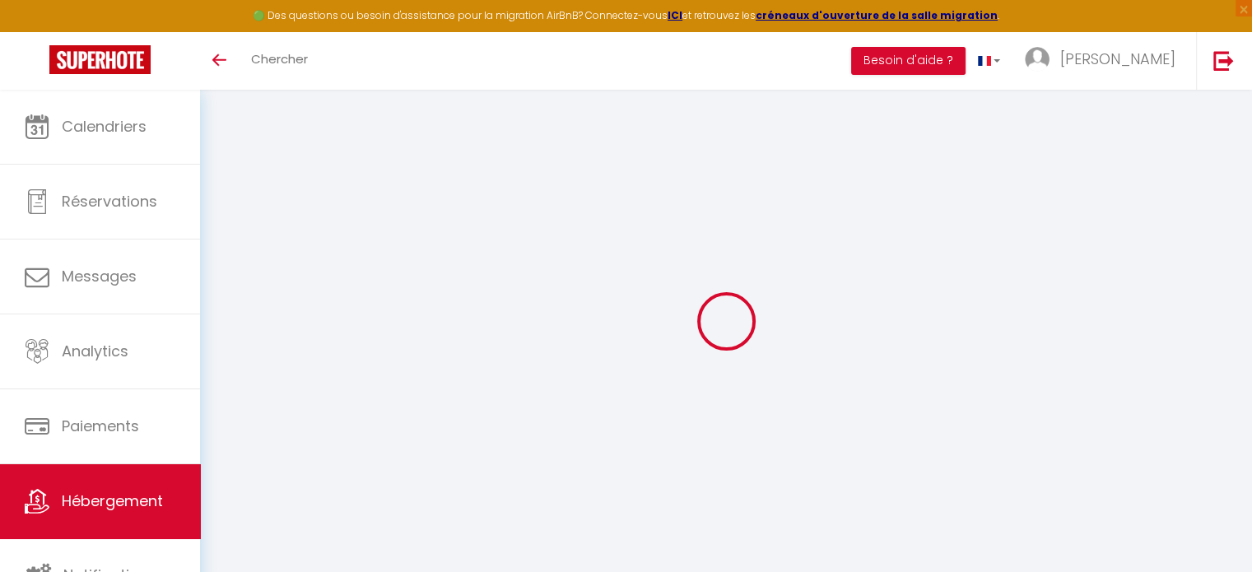
scroll to position [89, 0]
select select
select select "+ 40 %"
select select
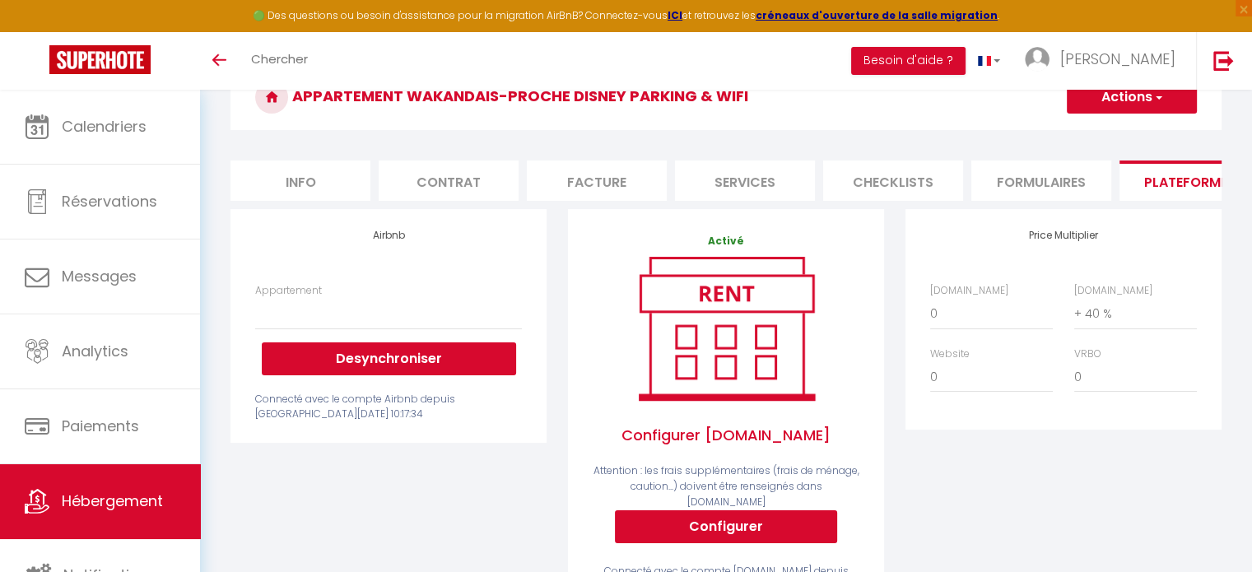
scroll to position [0, 0]
click at [421, 329] on select "[PERSON_NAME][GEOGRAPHIC_DATA], 6 personnes, près de Disney - [EMAIL_ADDRESS][D…" at bounding box center [388, 313] width 267 height 31
click at [423, 329] on select "[PERSON_NAME][GEOGRAPHIC_DATA], 6 personnes, près de Disney - [EMAIL_ADDRESS][D…" at bounding box center [388, 313] width 267 height 31
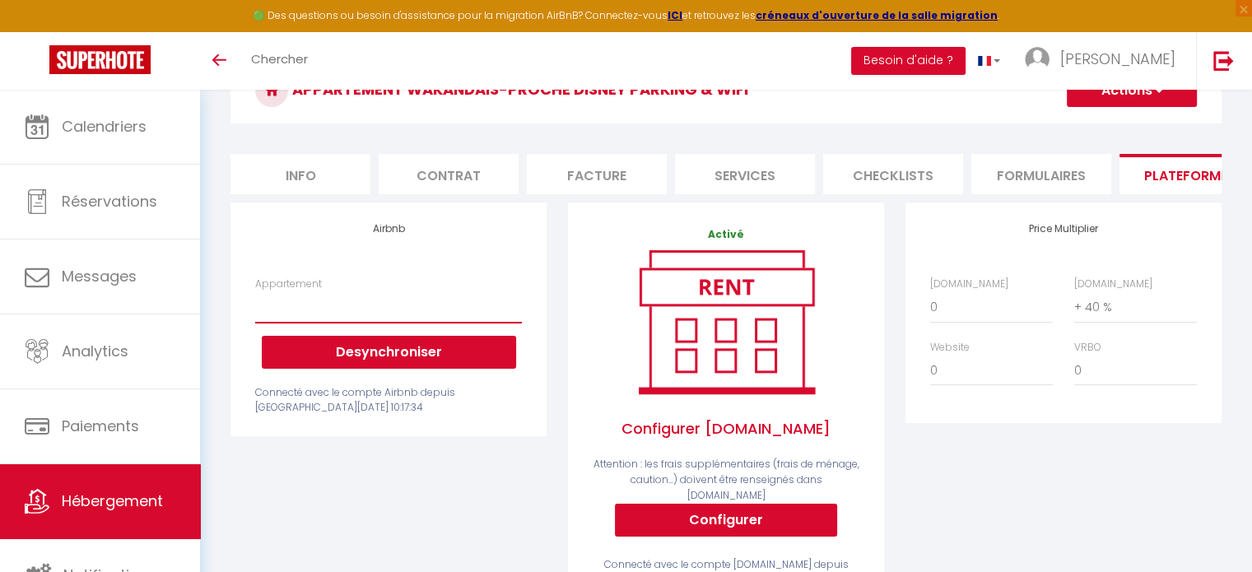
scroll to position [89, 0]
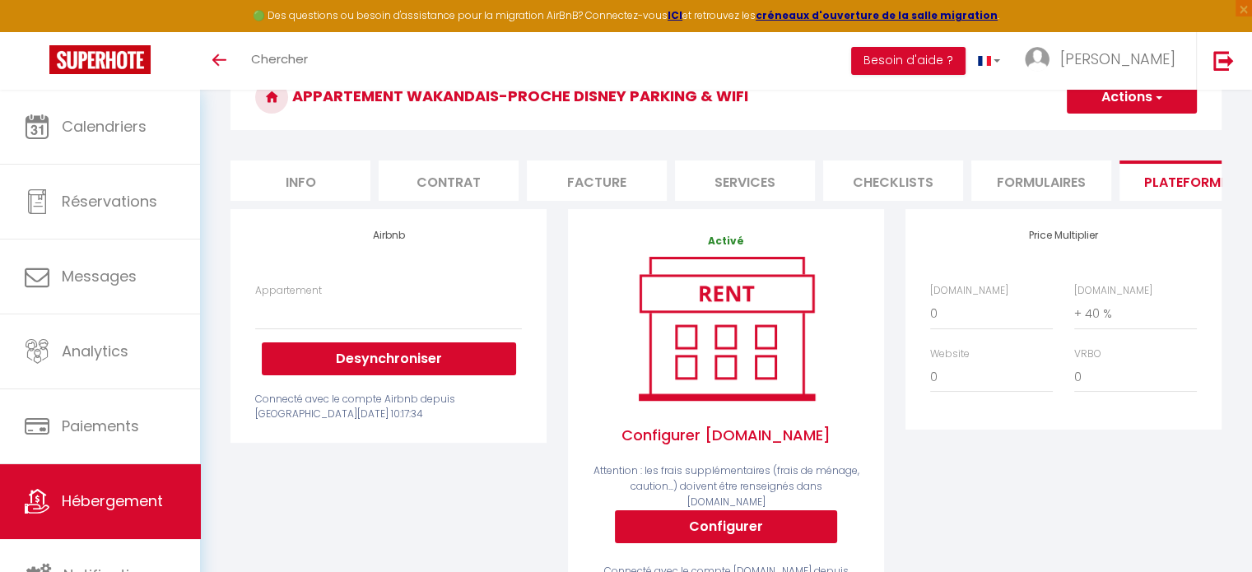
drag, startPoint x: 965, startPoint y: 345, endPoint x: 971, endPoint y: 338, distance: 8.7
click at [967, 343] on div "Airbnb.com 0 + 1 % + 2 % + 3 % + 4 % + 5 % + 6 % + 7 % + 8 %" at bounding box center [1063, 346] width 288 height 127
click at [972, 325] on select "0 + 1 % + 2 % + 3 % + 4 % + 5 % + 6 % + 7 % + 8 % + 9 %" at bounding box center [991, 313] width 123 height 31
select select "+ 22 %"
click at [930, 309] on select "0 + 1 % + 2 % + 3 % + 4 % + 5 % + 6 % + 7 % + 8 % + 9 %" at bounding box center [991, 313] width 123 height 31
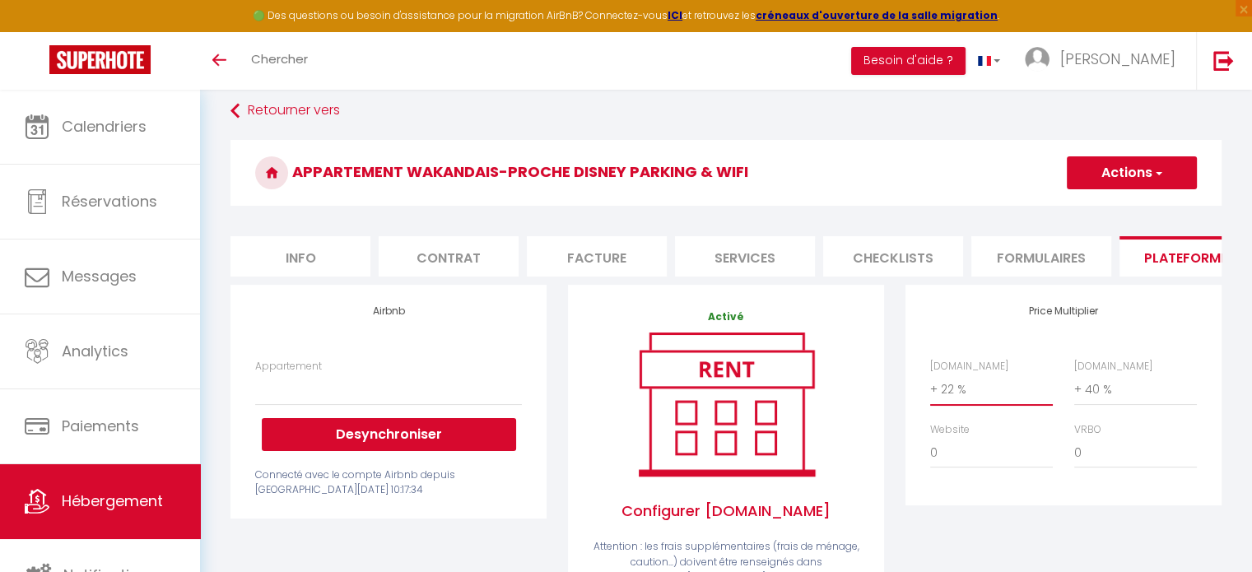
scroll to position [7, 0]
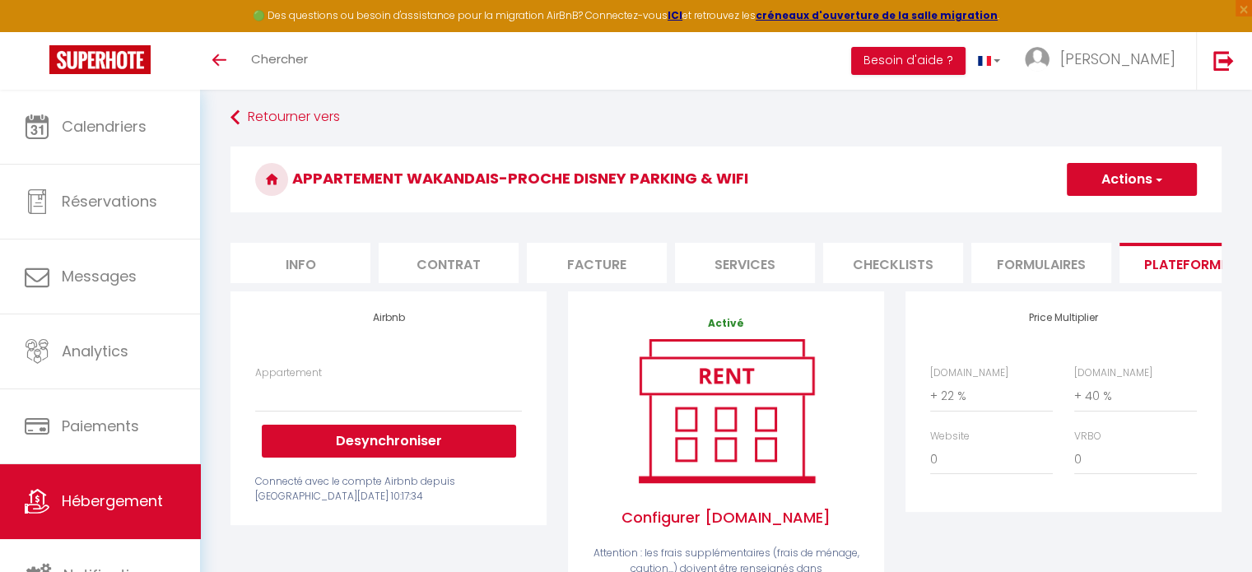
click at [1181, 185] on button "Actions" at bounding box center [1131, 179] width 130 height 33
click at [1164, 212] on link "Enregistrer" at bounding box center [1131, 215] width 130 height 21
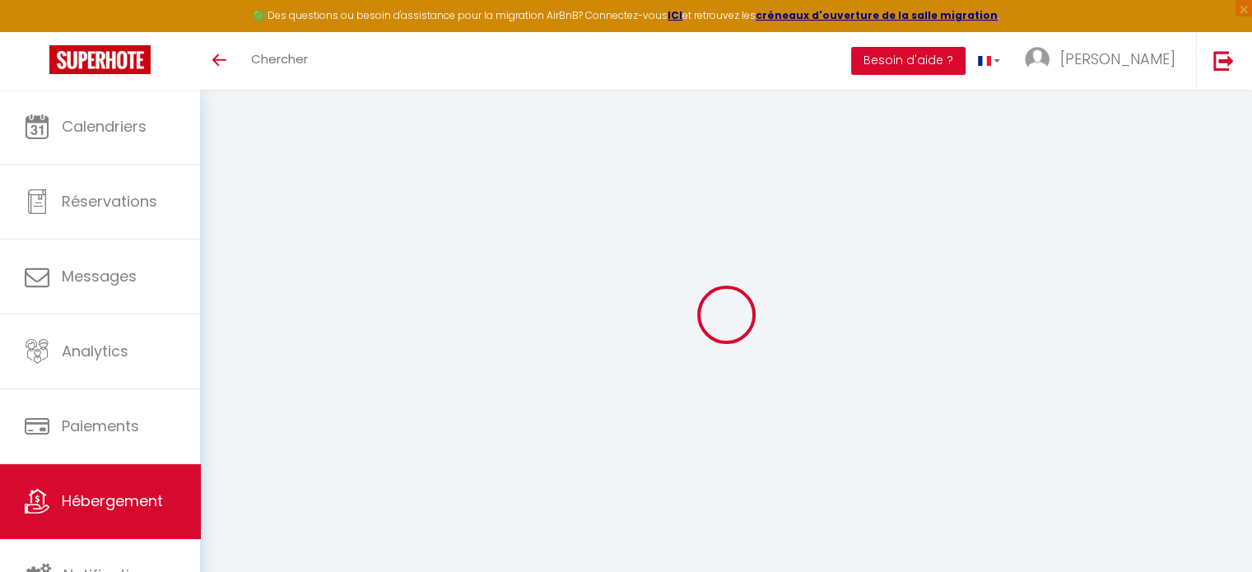
select select
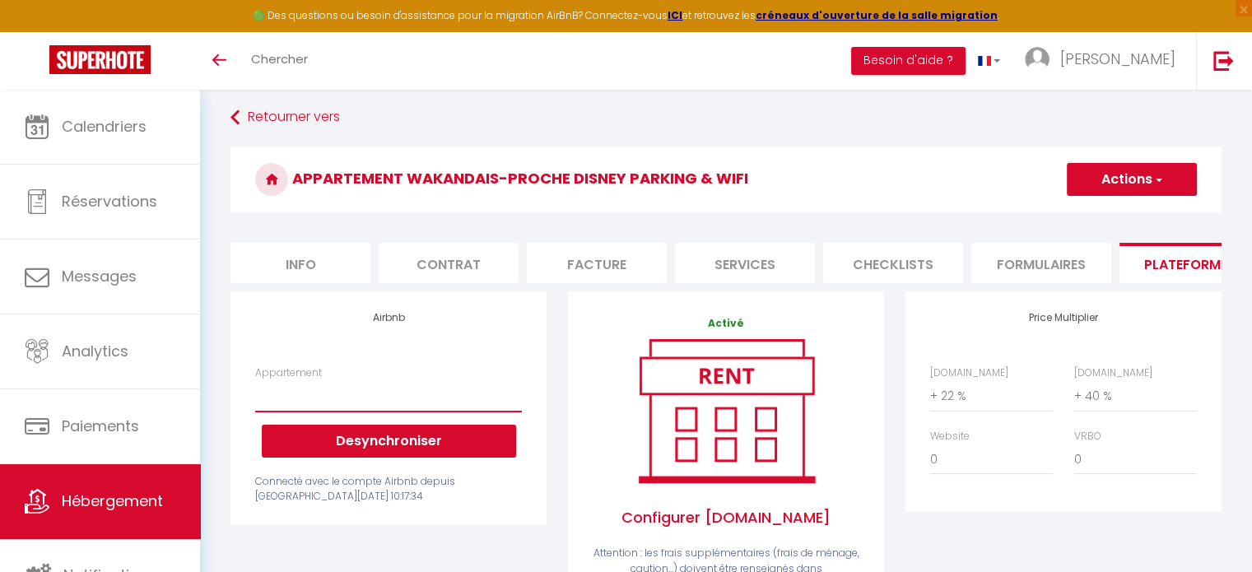
click at [380, 411] on select "[PERSON_NAME][GEOGRAPHIC_DATA], 6 personnes, près de Disney - [EMAIL_ADDRESS][D…" at bounding box center [388, 395] width 267 height 31
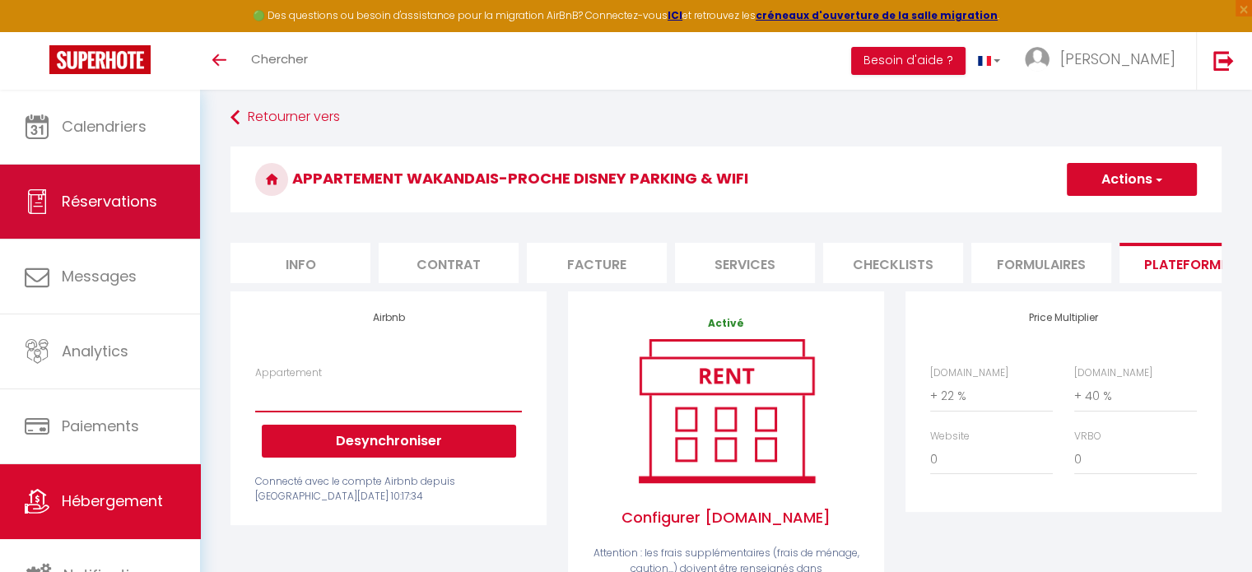
click at [76, 216] on link "Réservations" at bounding box center [100, 202] width 200 height 74
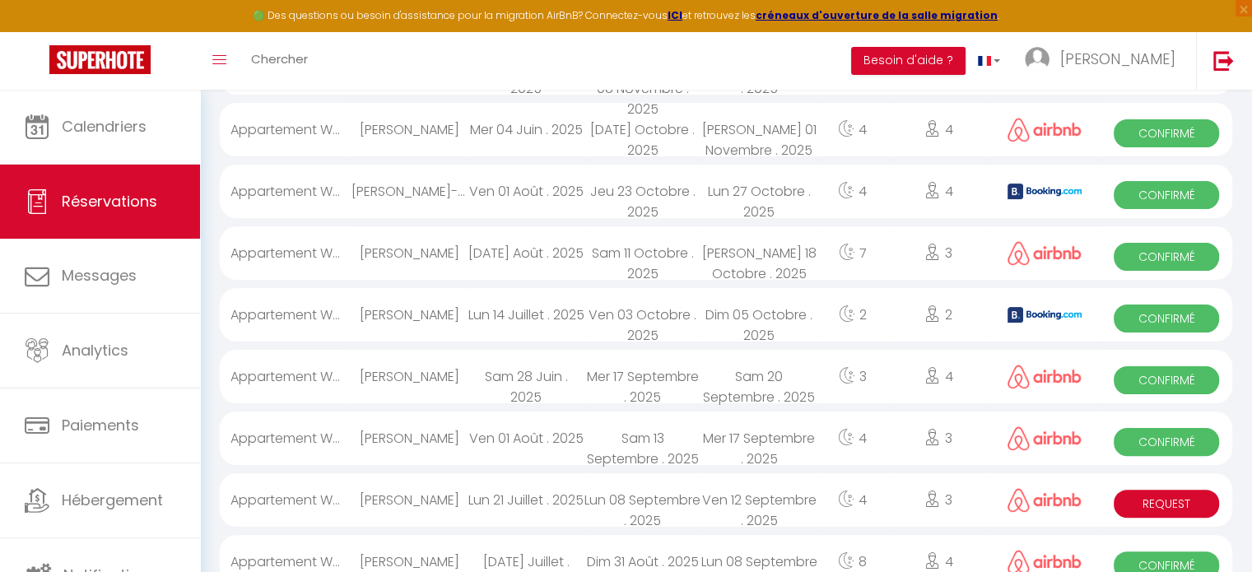
scroll to position [931, 0]
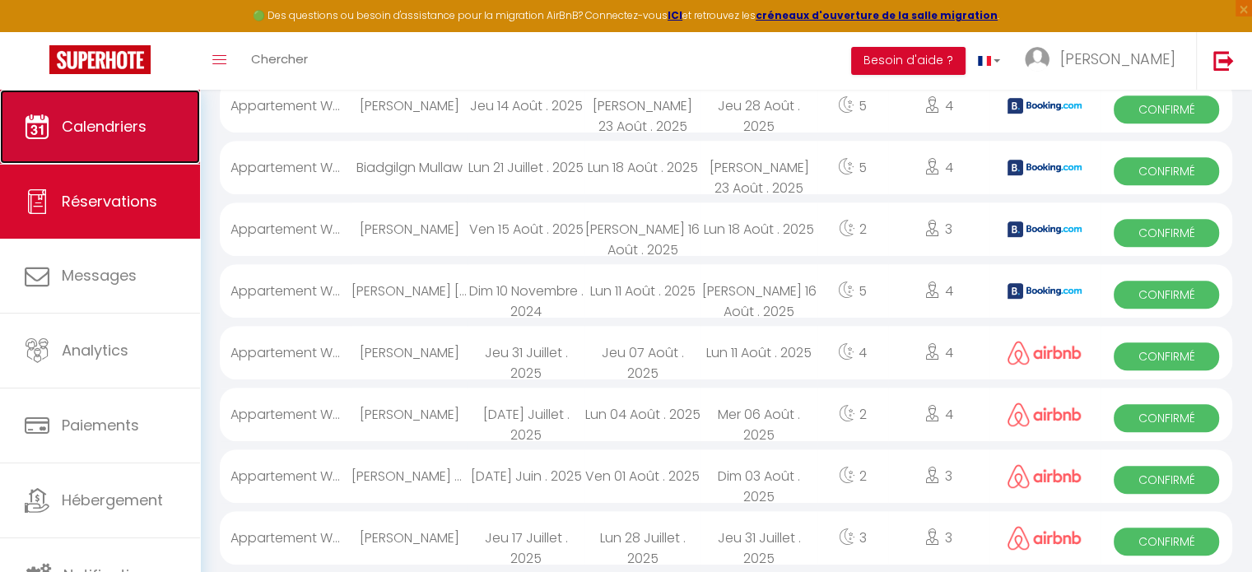
click at [112, 111] on link "Calendriers" at bounding box center [100, 127] width 200 height 74
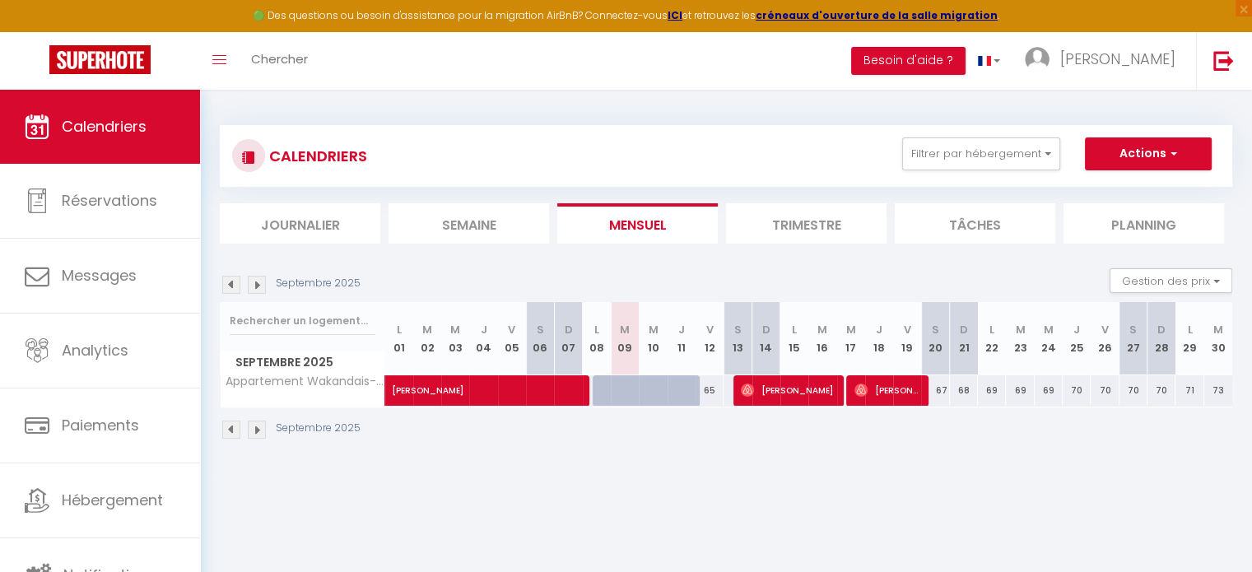
click at [261, 281] on img at bounding box center [257, 285] width 18 height 18
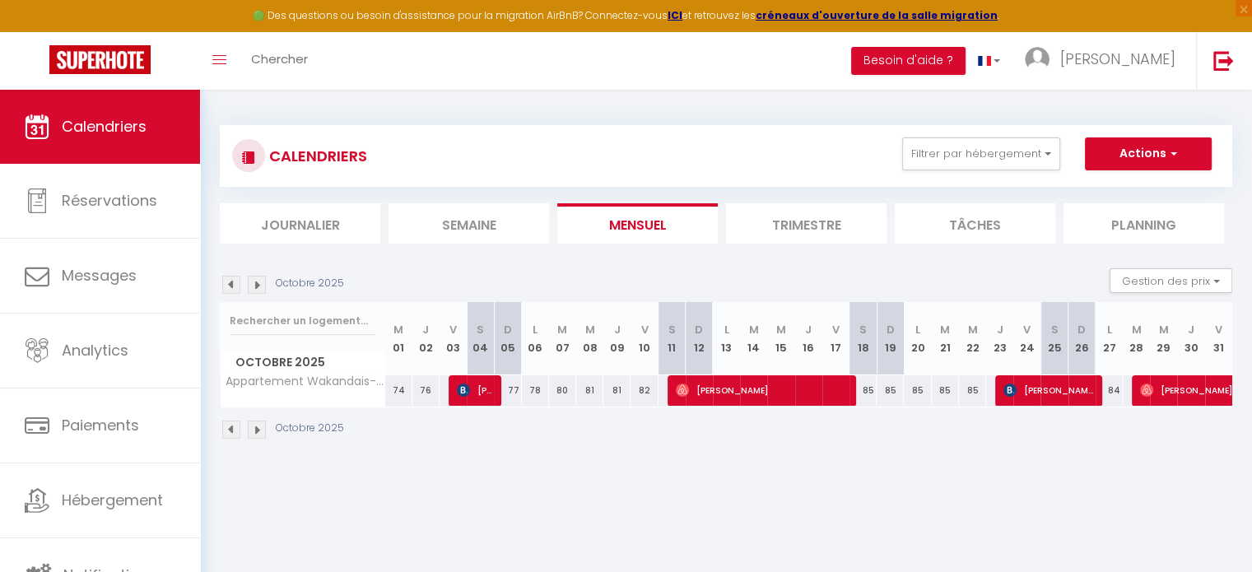
click at [261, 281] on img at bounding box center [257, 285] width 18 height 18
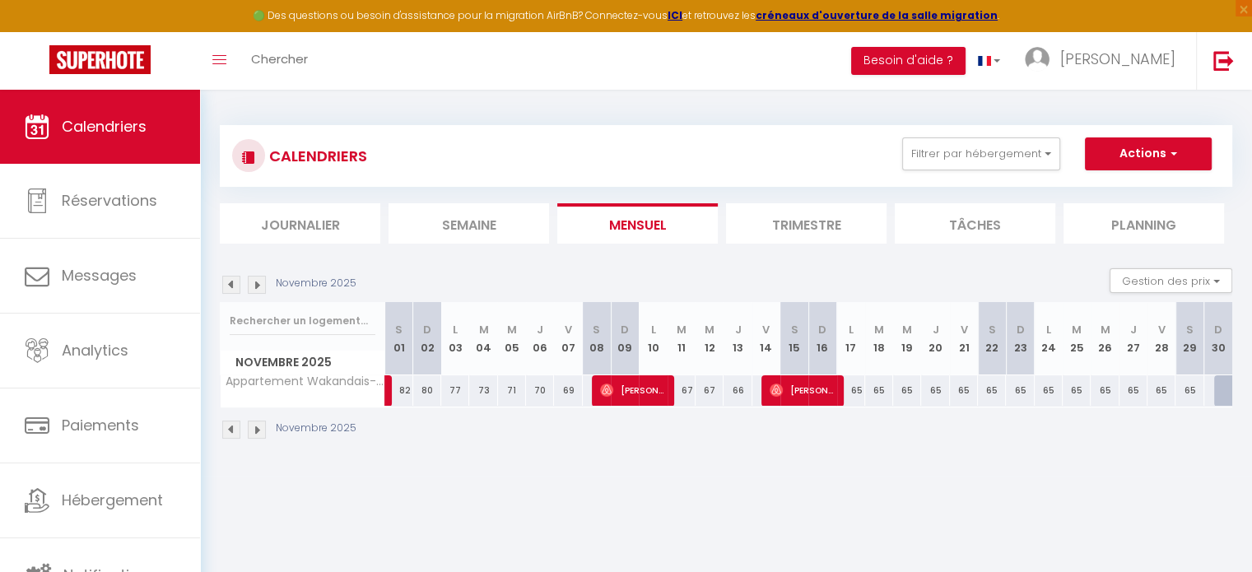
click at [227, 283] on img at bounding box center [231, 285] width 18 height 18
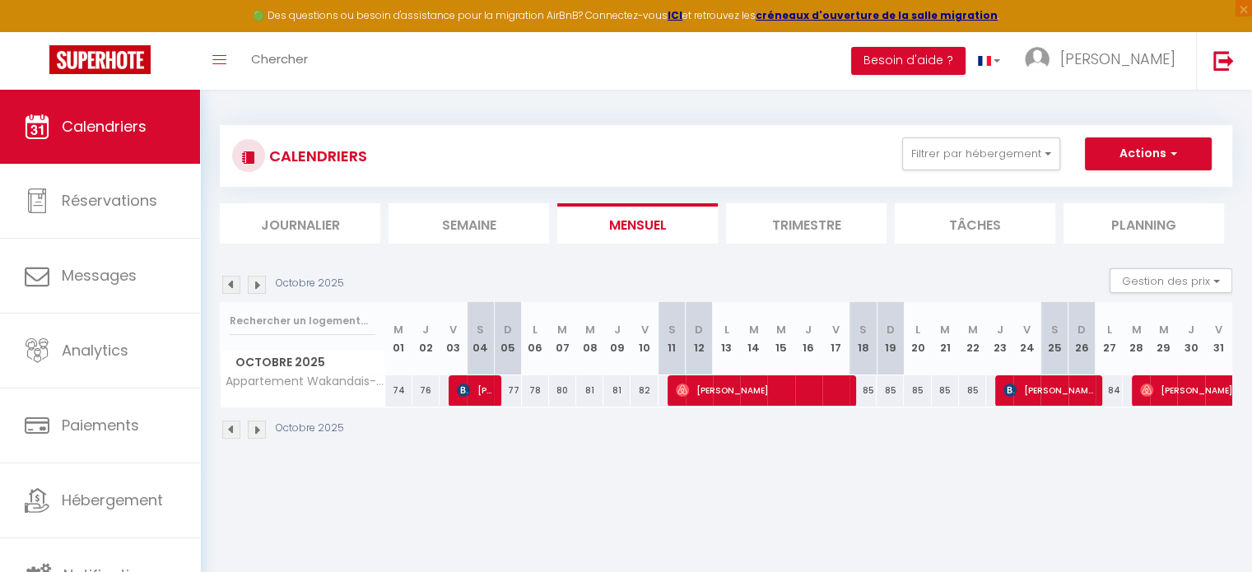
click at [227, 283] on img at bounding box center [231, 285] width 18 height 18
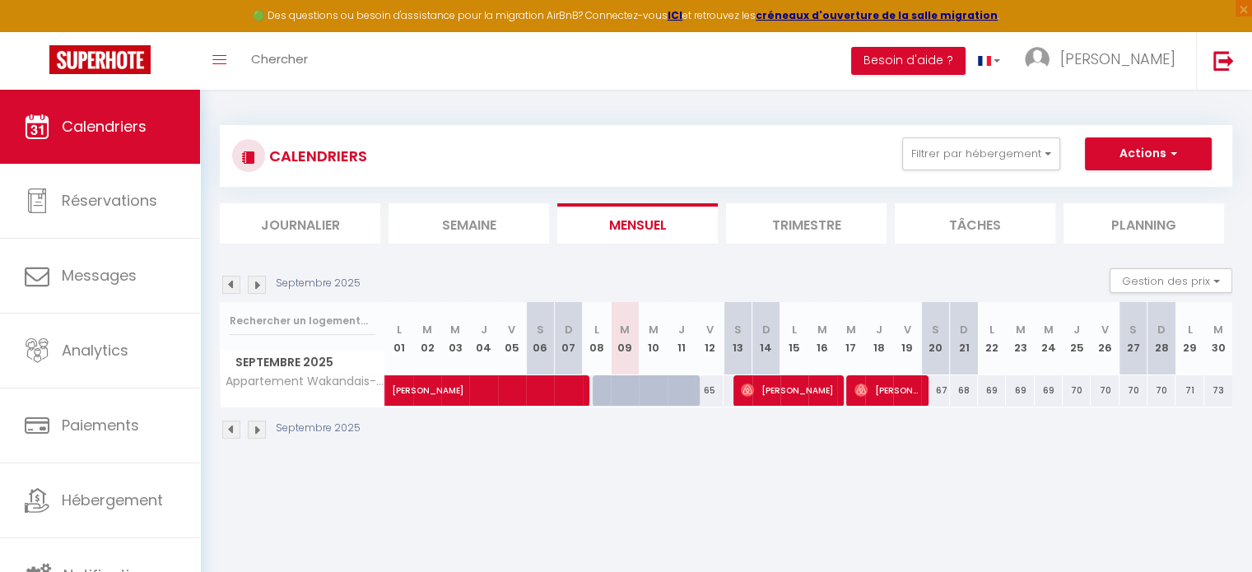
click at [257, 282] on img at bounding box center [257, 285] width 18 height 18
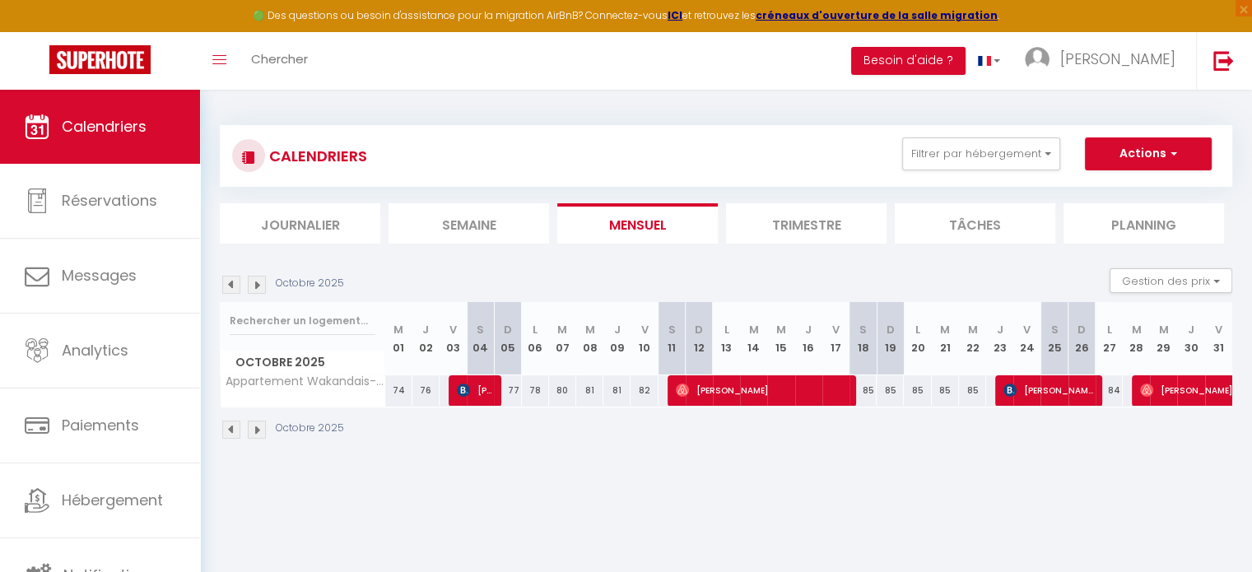
click at [253, 282] on img at bounding box center [257, 285] width 18 height 18
